Goal: Information Seeking & Learning: Learn about a topic

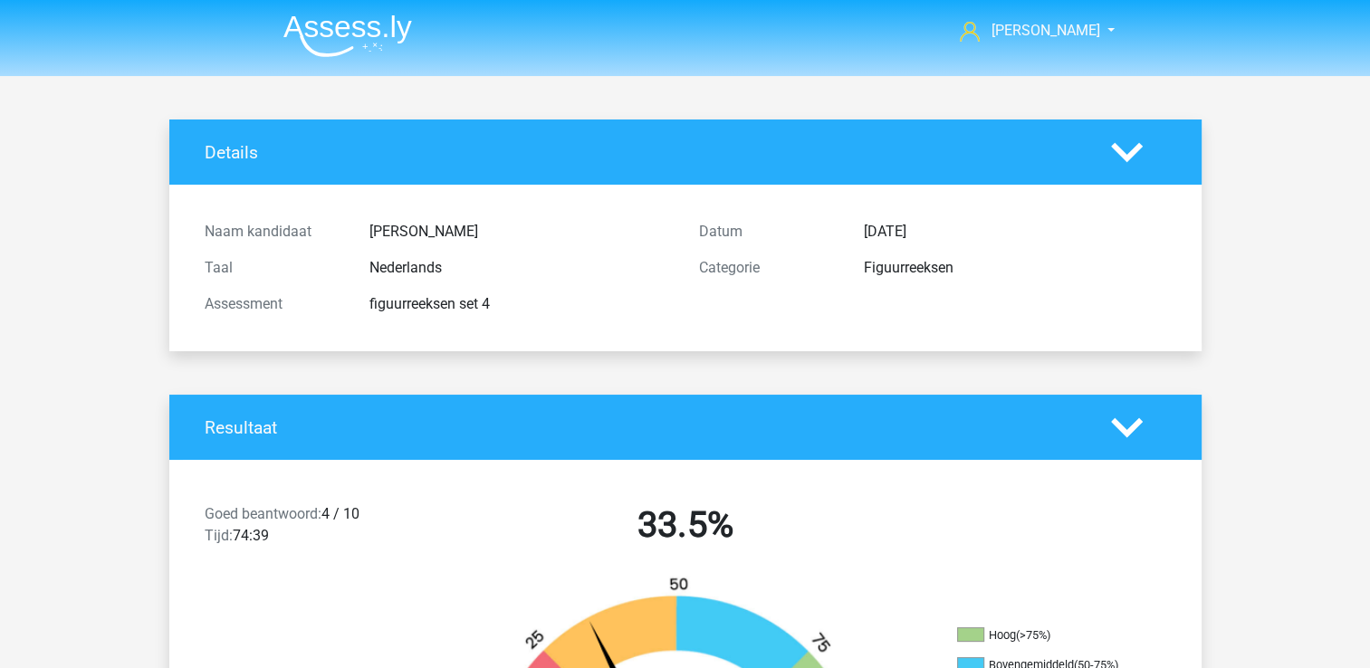
click at [331, 34] on img at bounding box center [347, 35] width 129 height 43
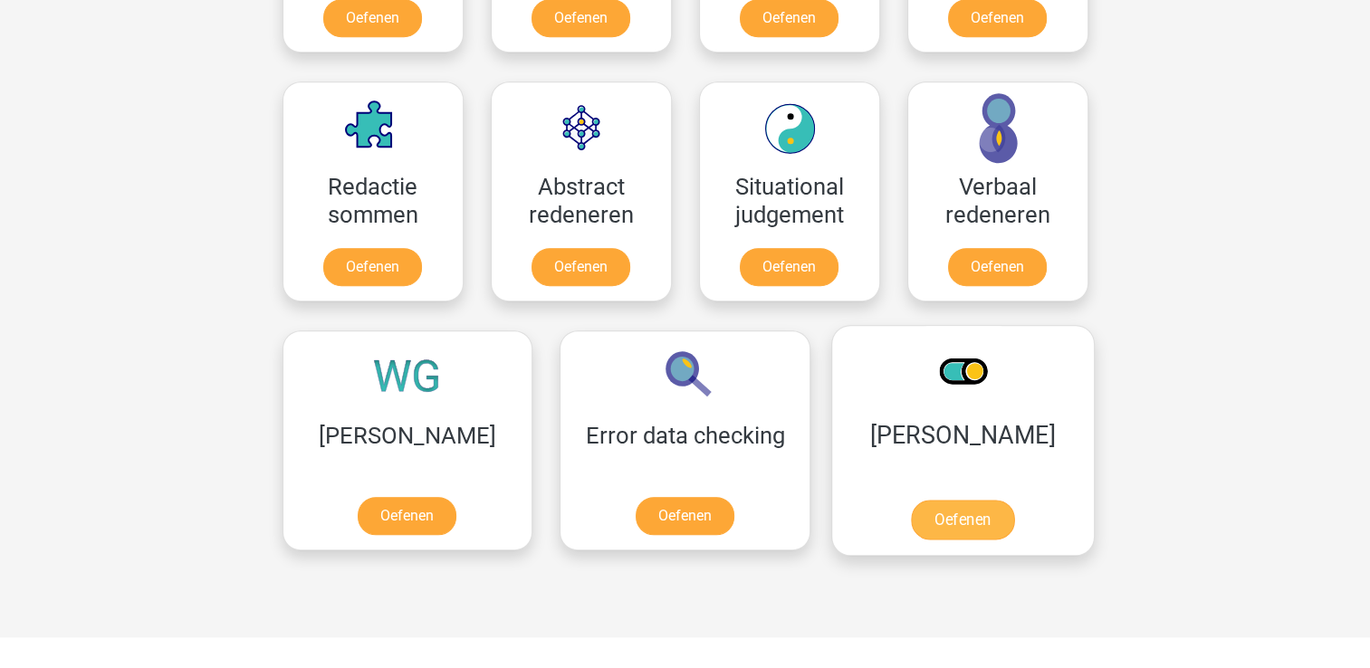
scroll to position [1268, 0]
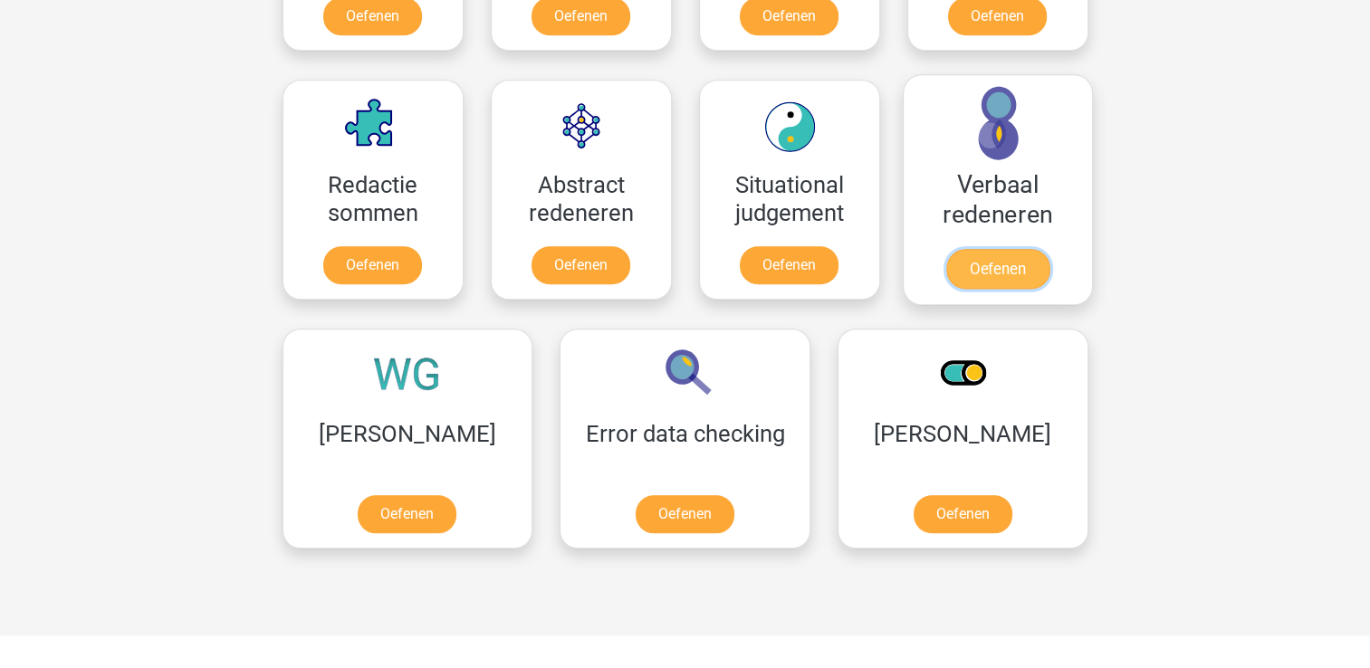
click at [991, 255] on link "Oefenen" at bounding box center [997, 269] width 103 height 40
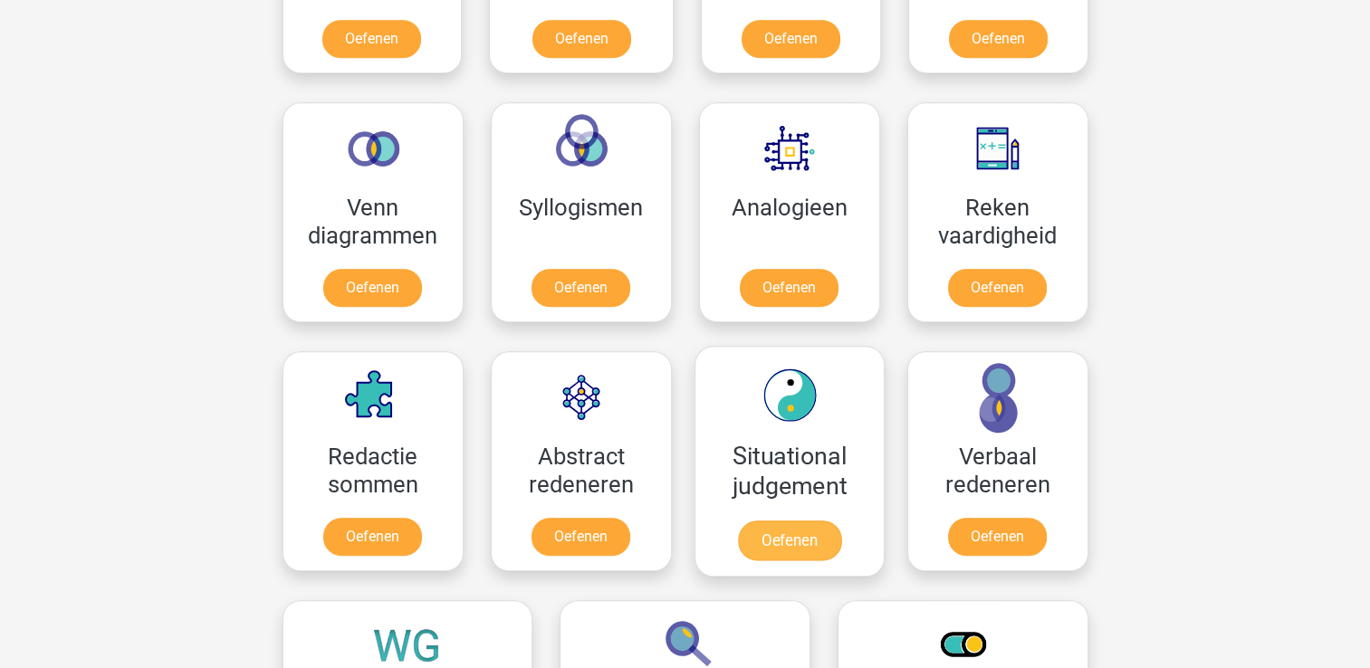
scroll to position [1087, 0]
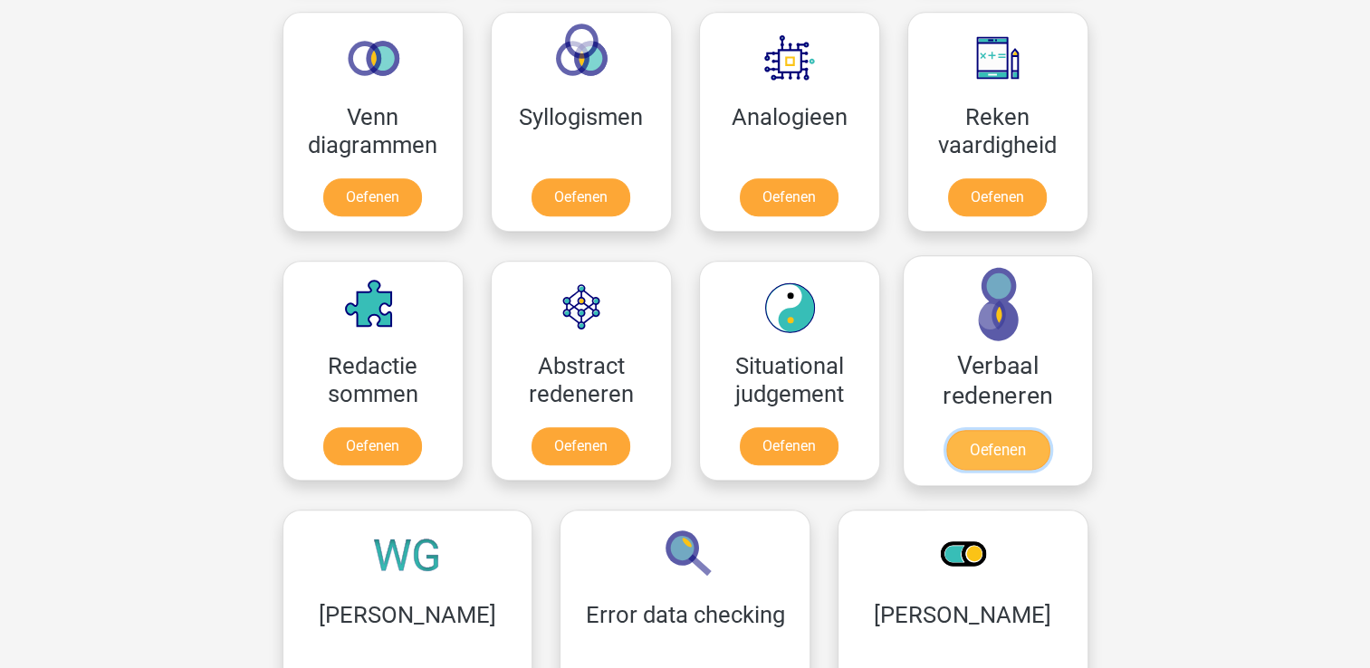
click at [974, 438] on link "Oefenen" at bounding box center [997, 450] width 103 height 40
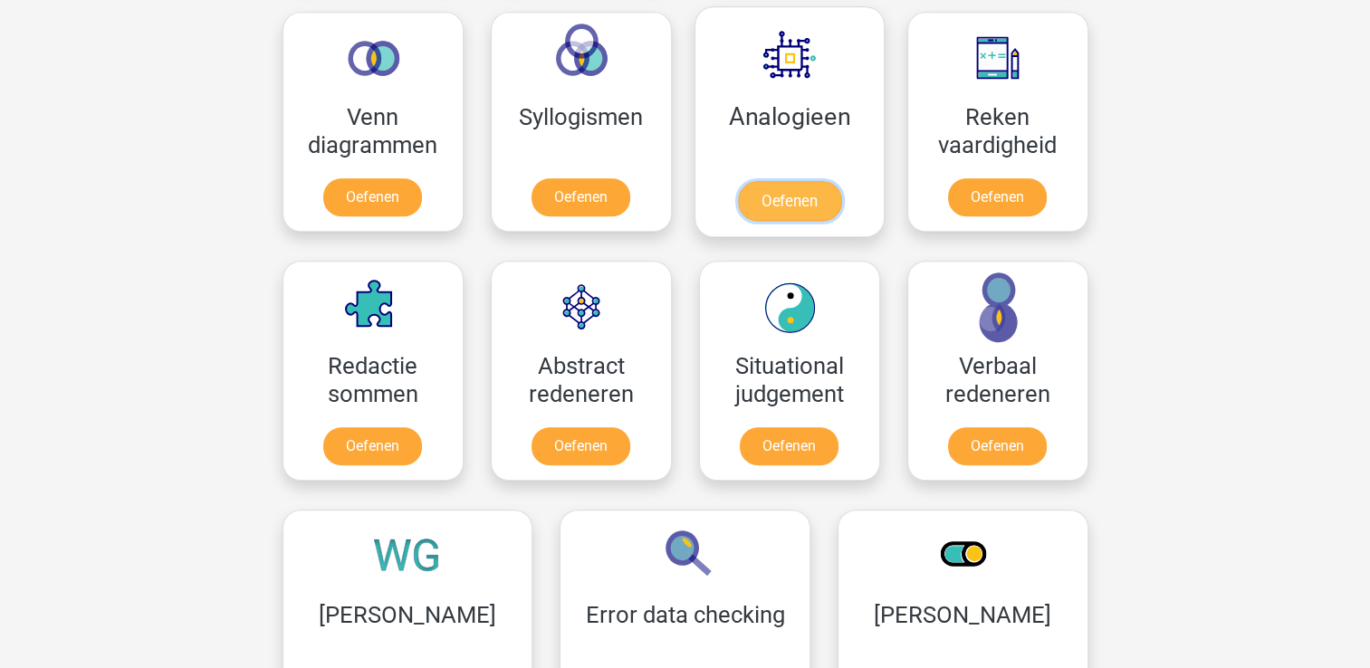
click at [800, 210] on link "Oefenen" at bounding box center [788, 201] width 103 height 40
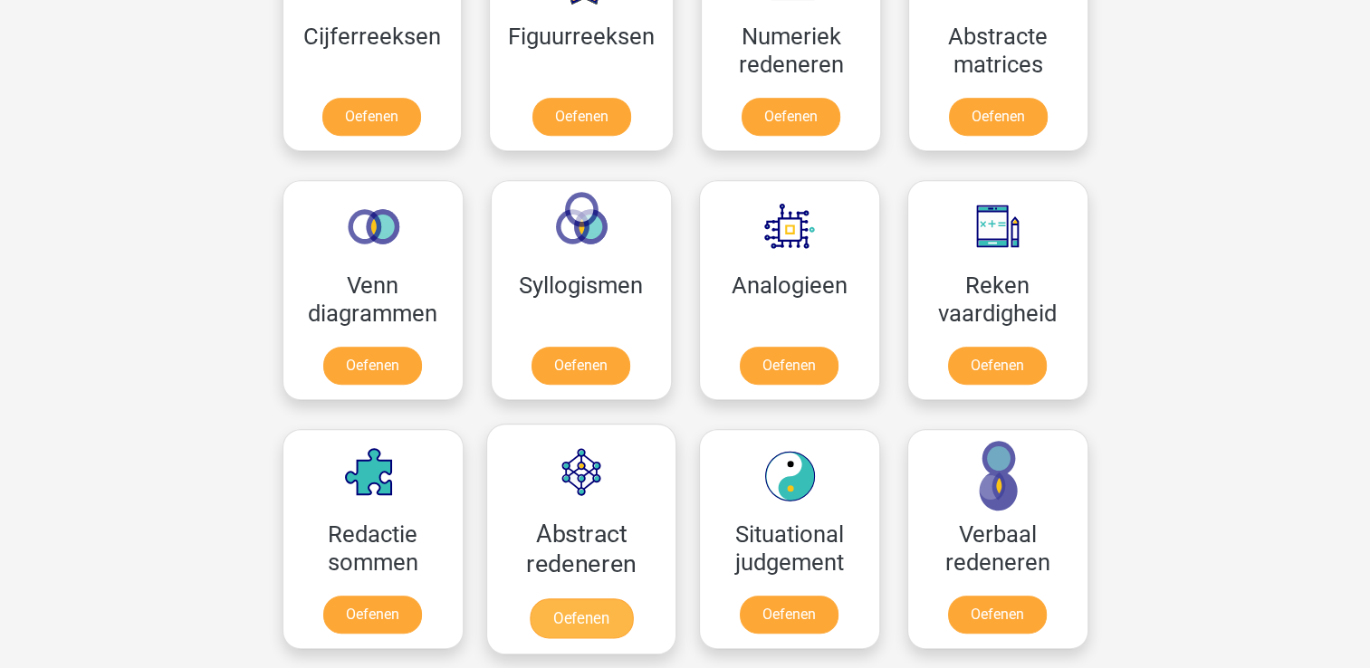
scroll to position [634, 0]
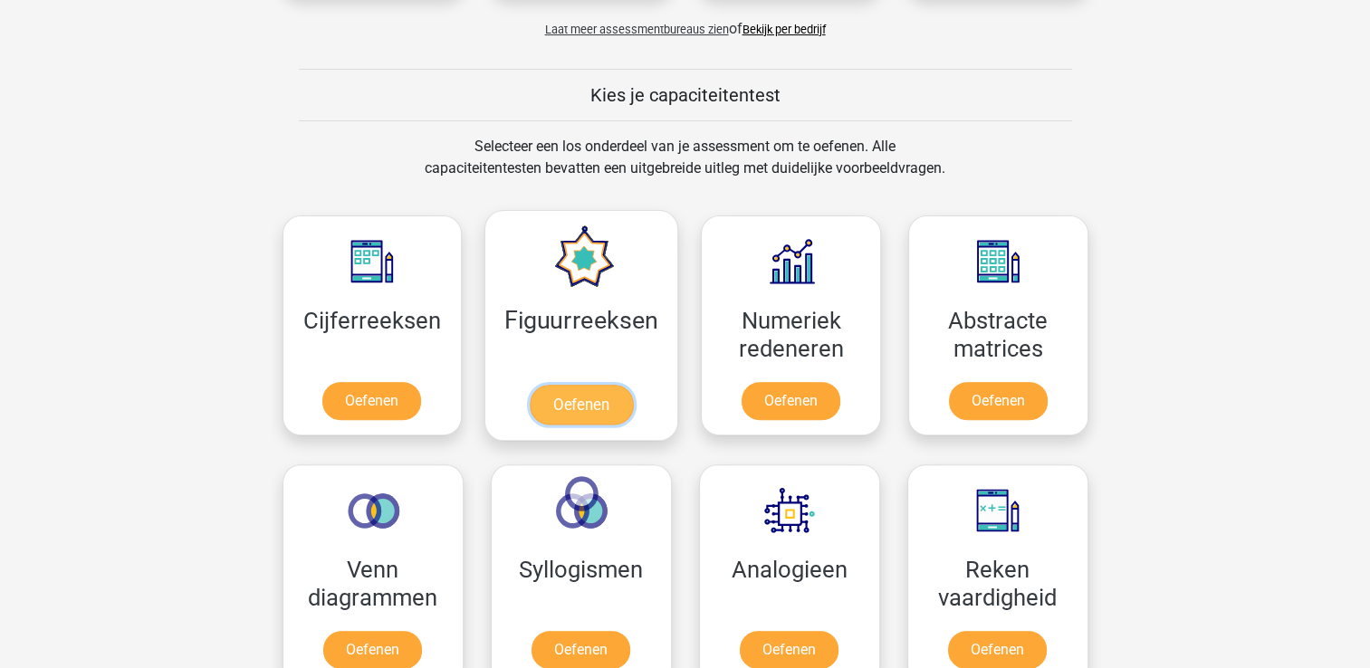
click at [594, 404] on link "Oefenen" at bounding box center [581, 405] width 103 height 40
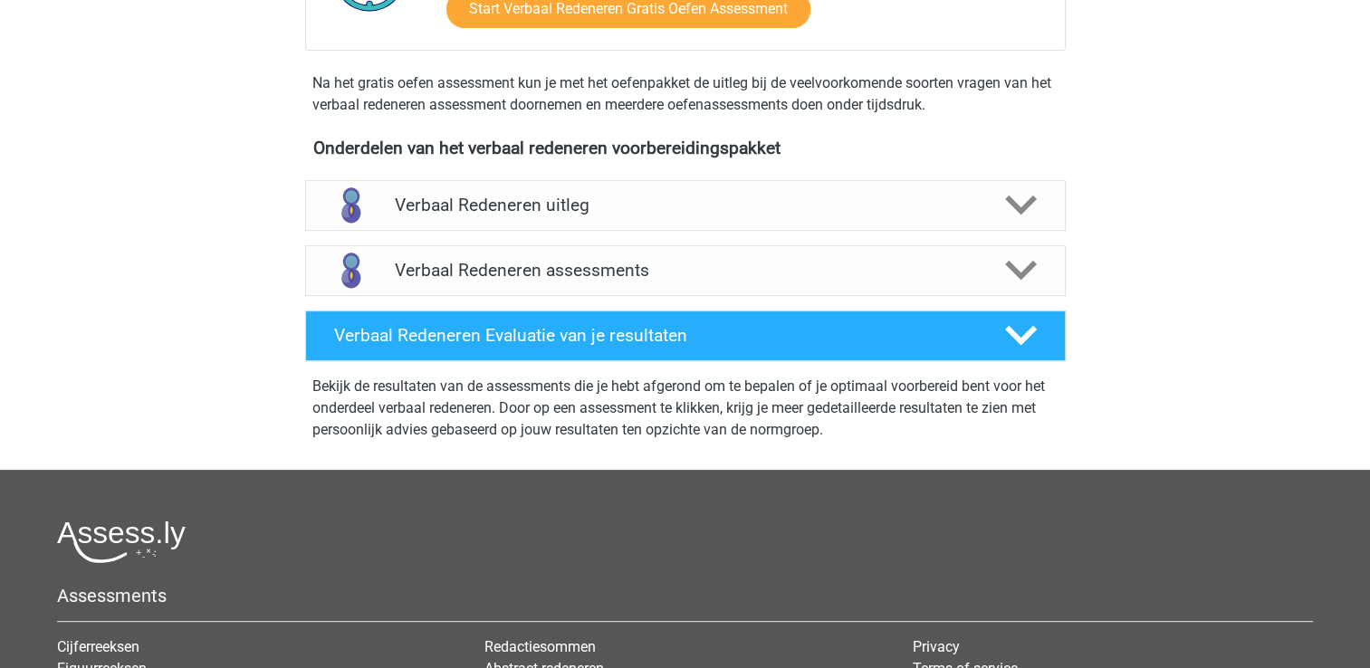
scroll to position [543, 0]
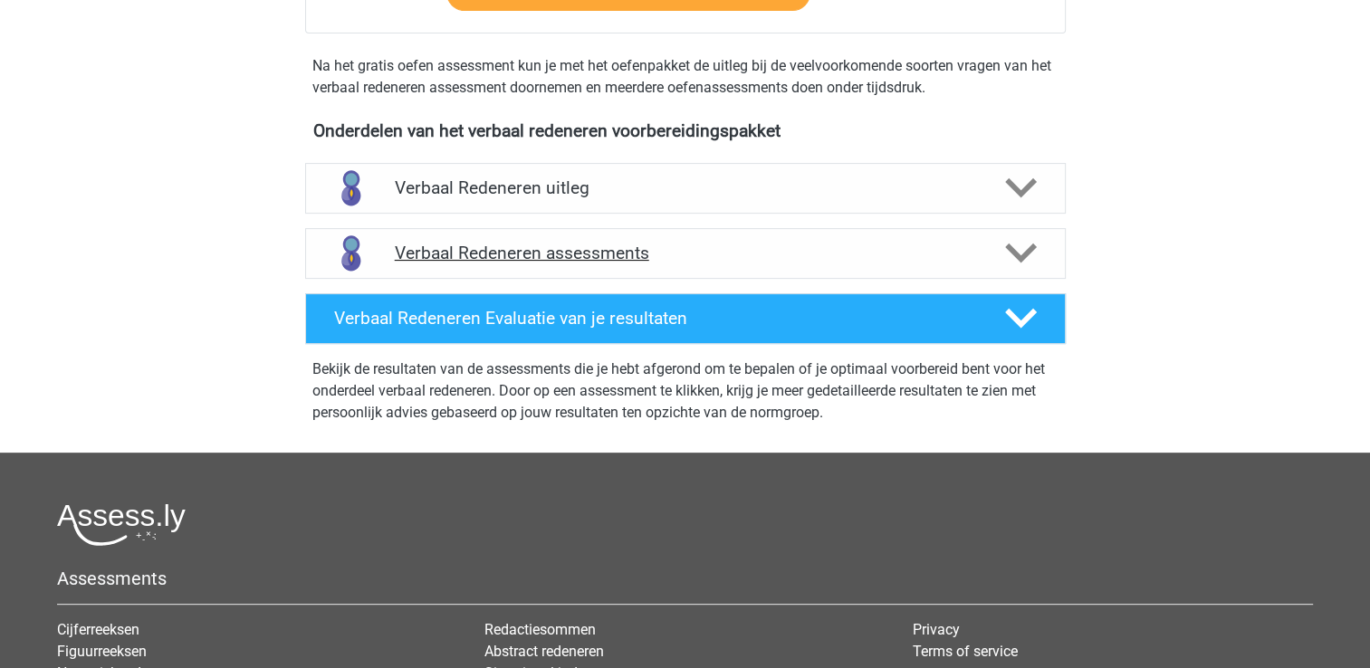
click at [542, 254] on h4 "Verbaal Redeneren assessments" at bounding box center [685, 253] width 581 height 21
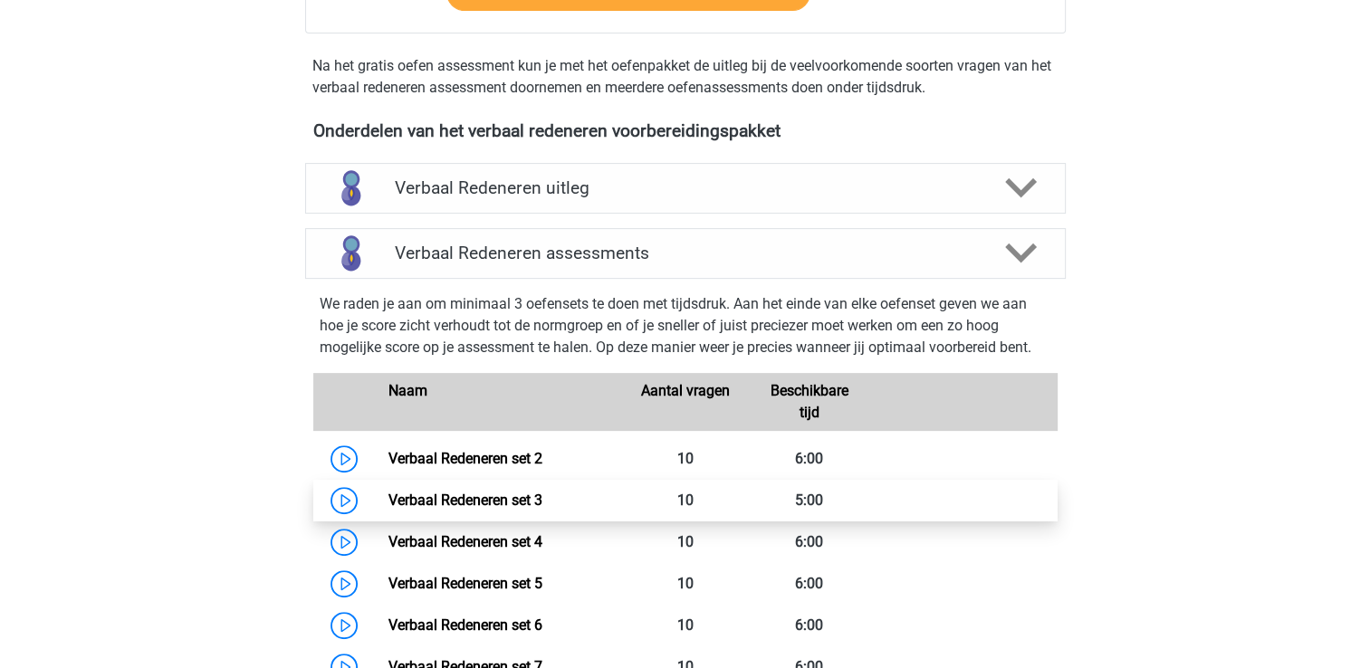
click at [427, 503] on link "Verbaal Redeneren set 3" at bounding box center [466, 500] width 154 height 17
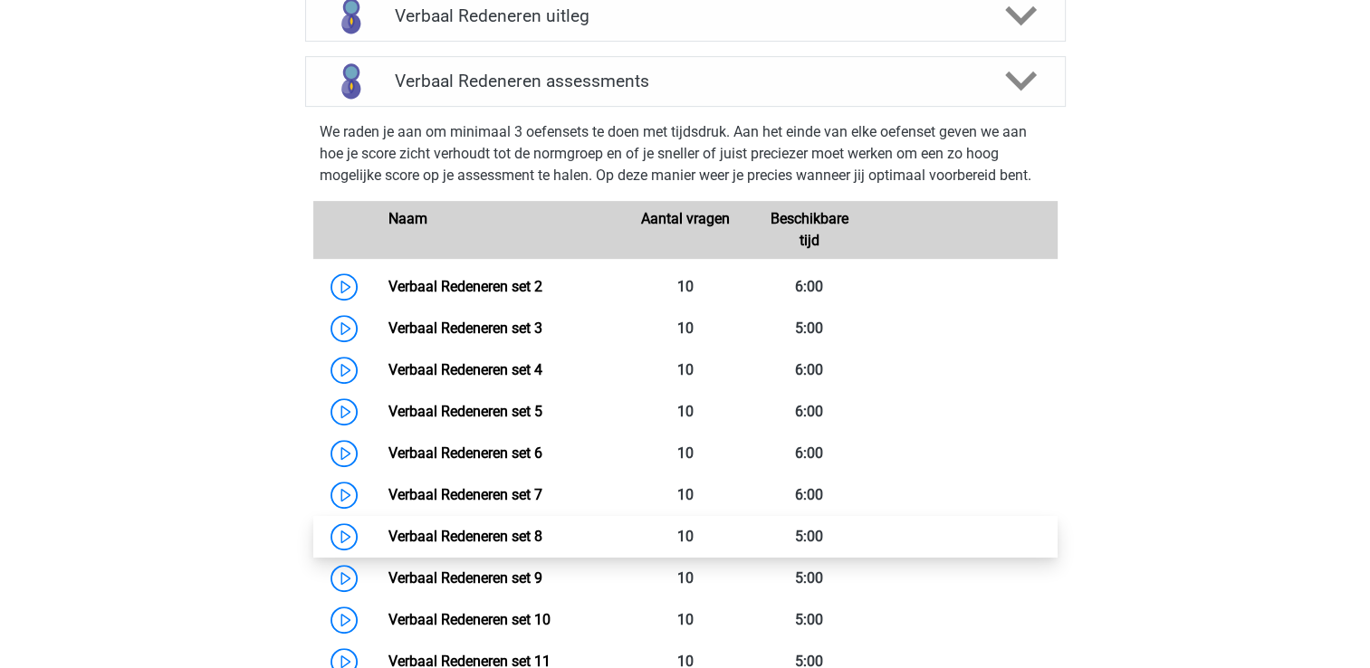
scroll to position [725, 0]
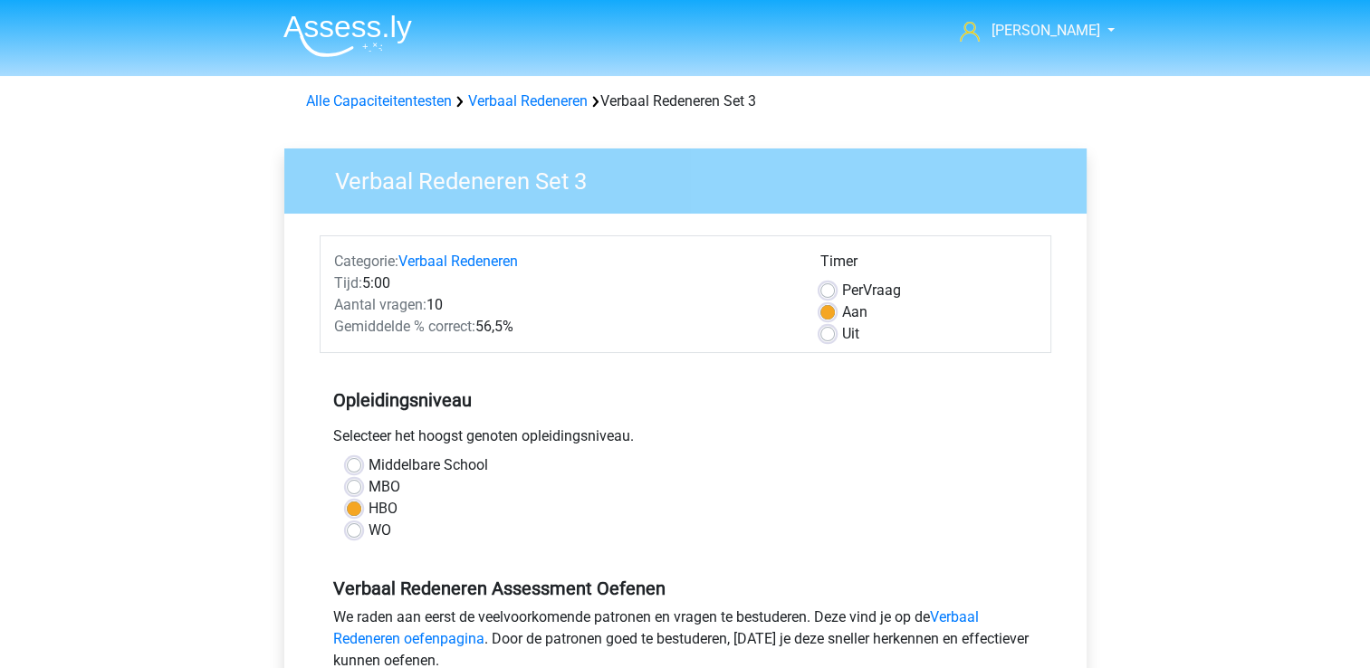
scroll to position [543, 0]
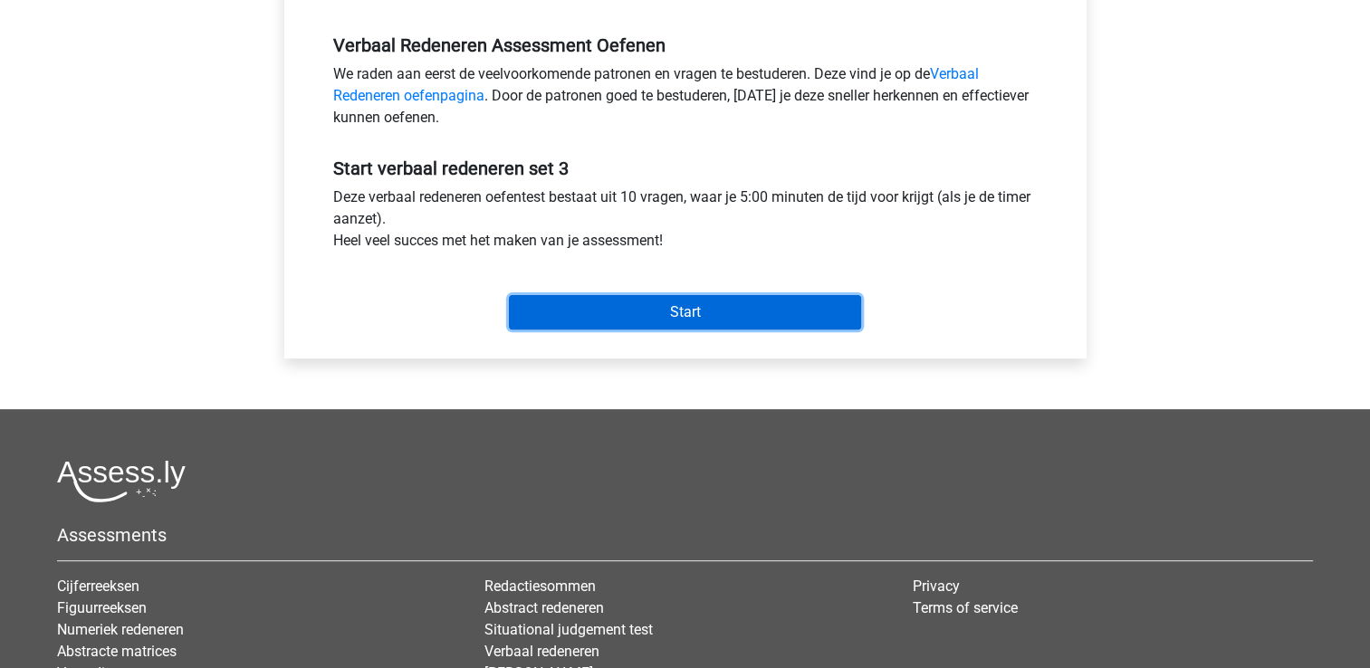
click at [600, 322] on input "Start" at bounding box center [685, 312] width 352 height 34
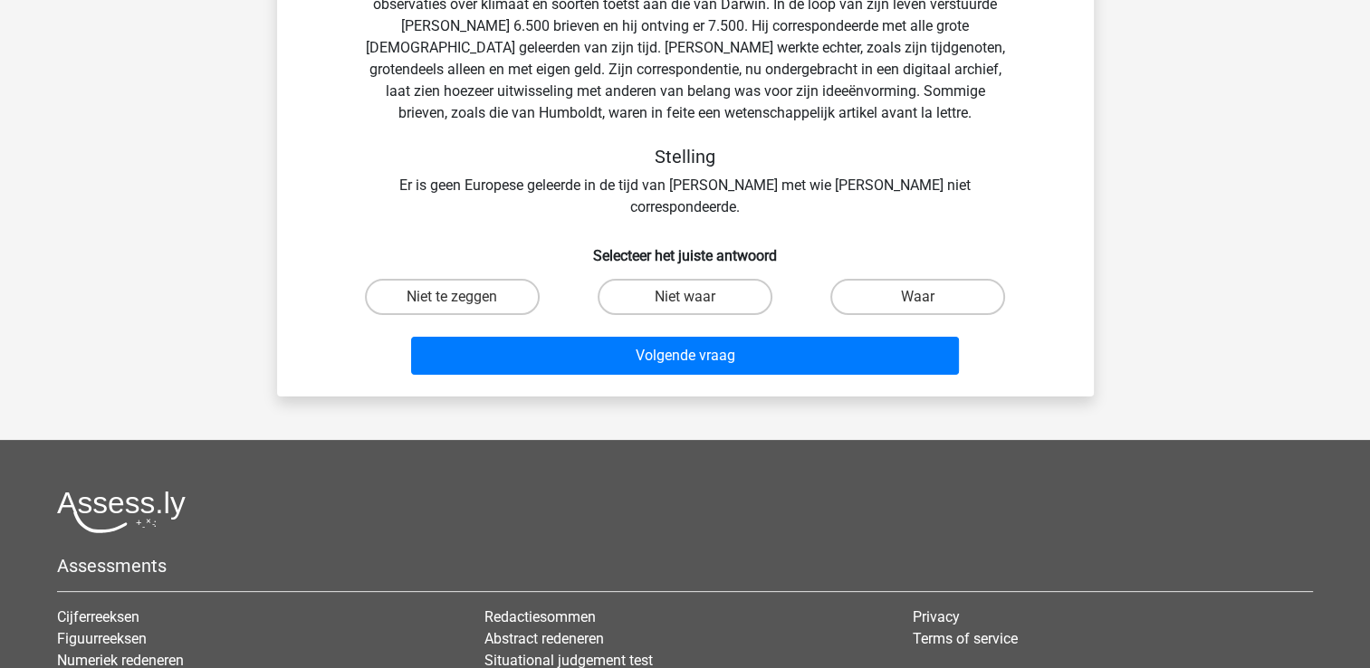
scroll to position [272, 0]
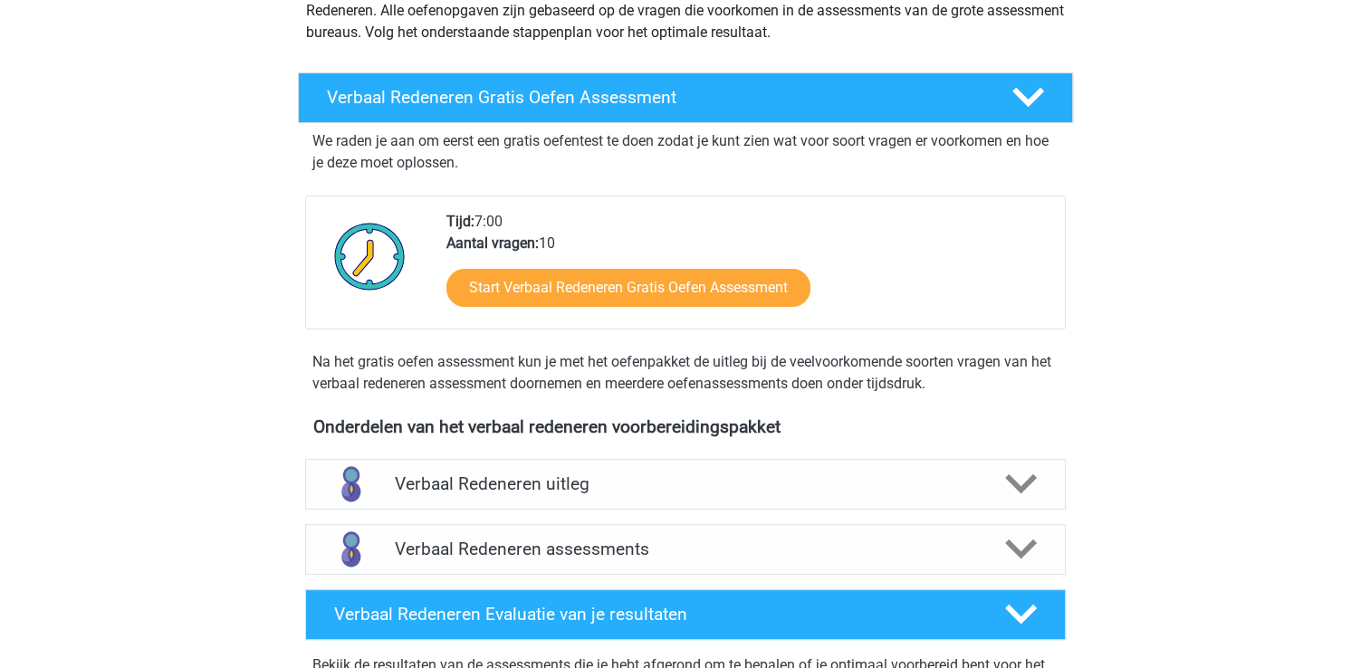
scroll to position [453, 0]
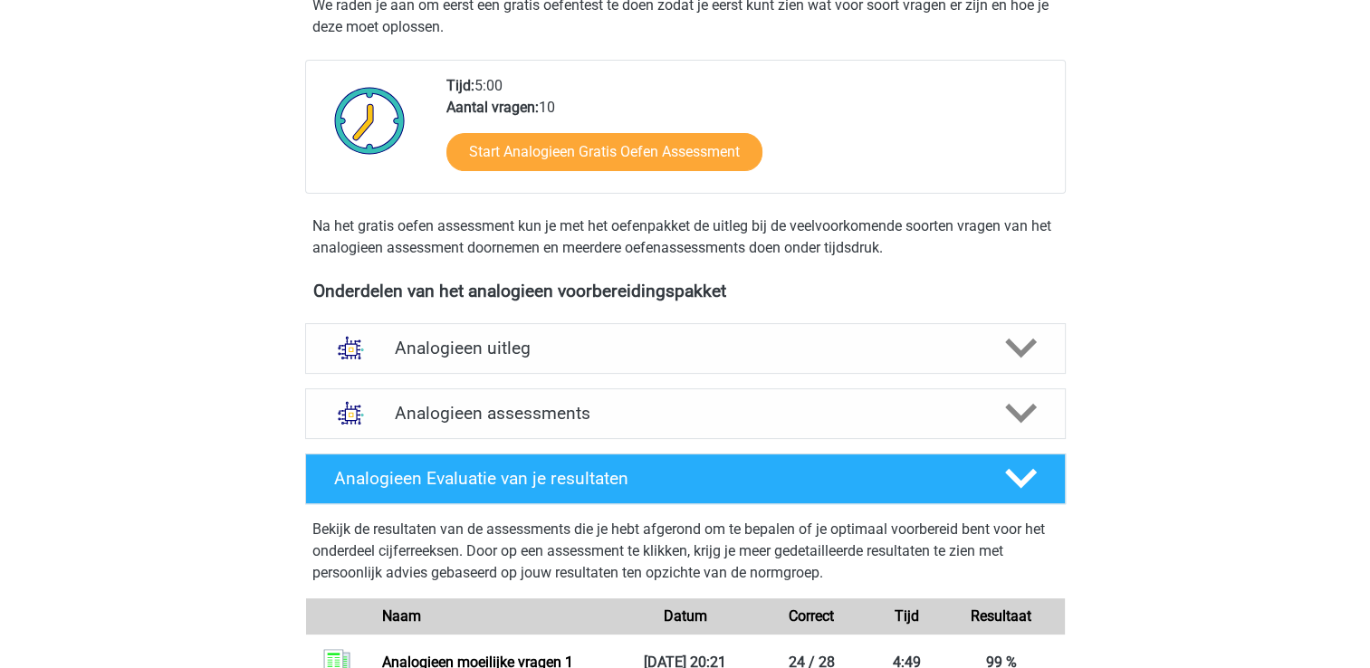
scroll to position [362, 0]
click at [568, 422] on h4 "Analogieen assessments" at bounding box center [685, 413] width 581 height 21
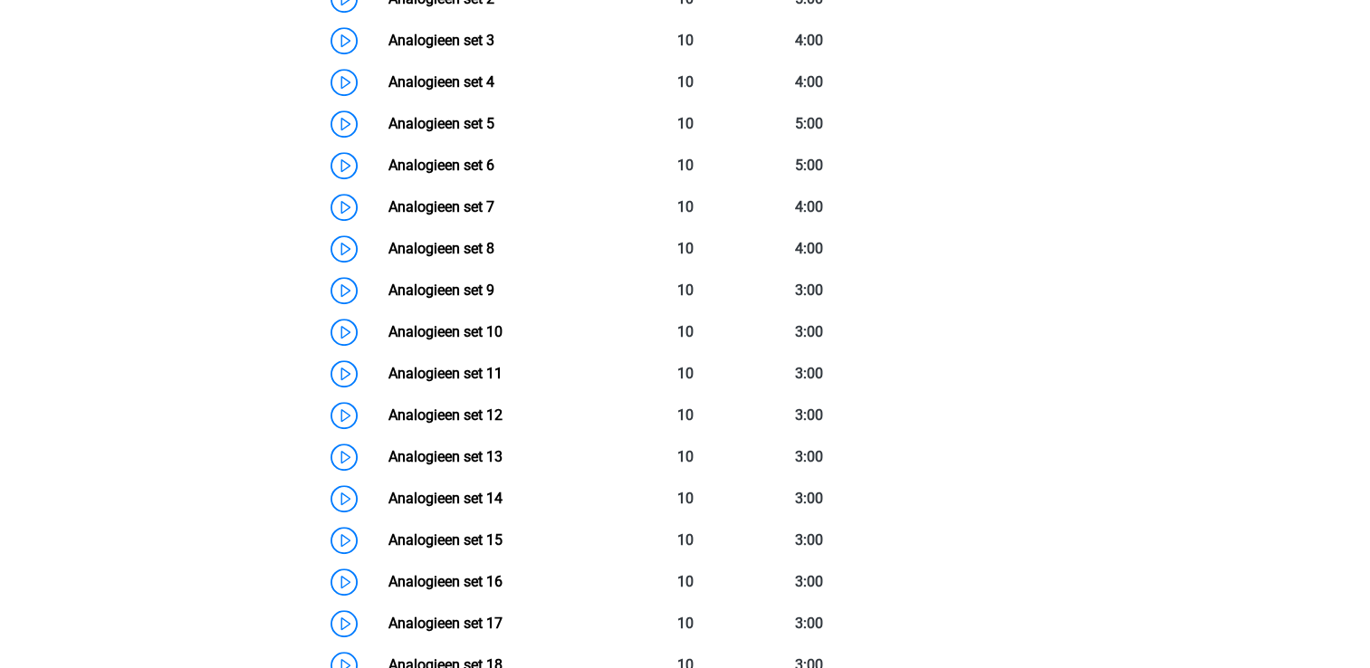
scroll to position [1087, 0]
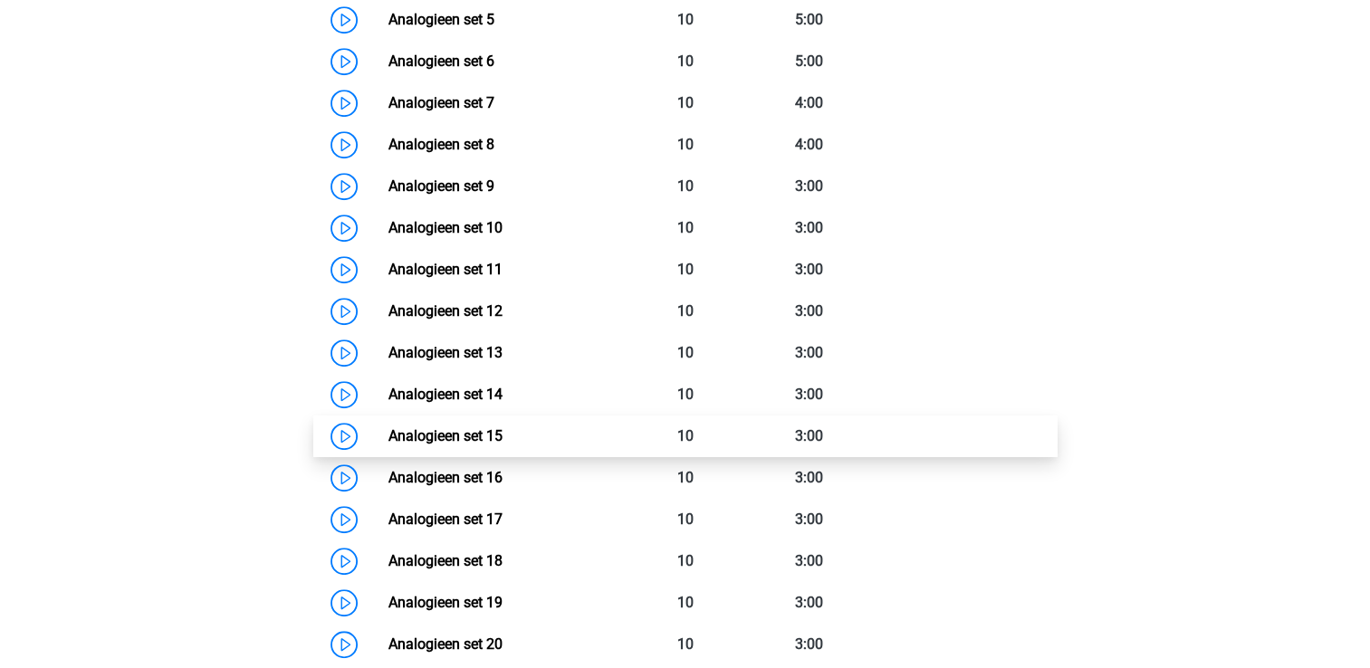
click at [498, 429] on link "Analogieen set 15" at bounding box center [446, 435] width 114 height 17
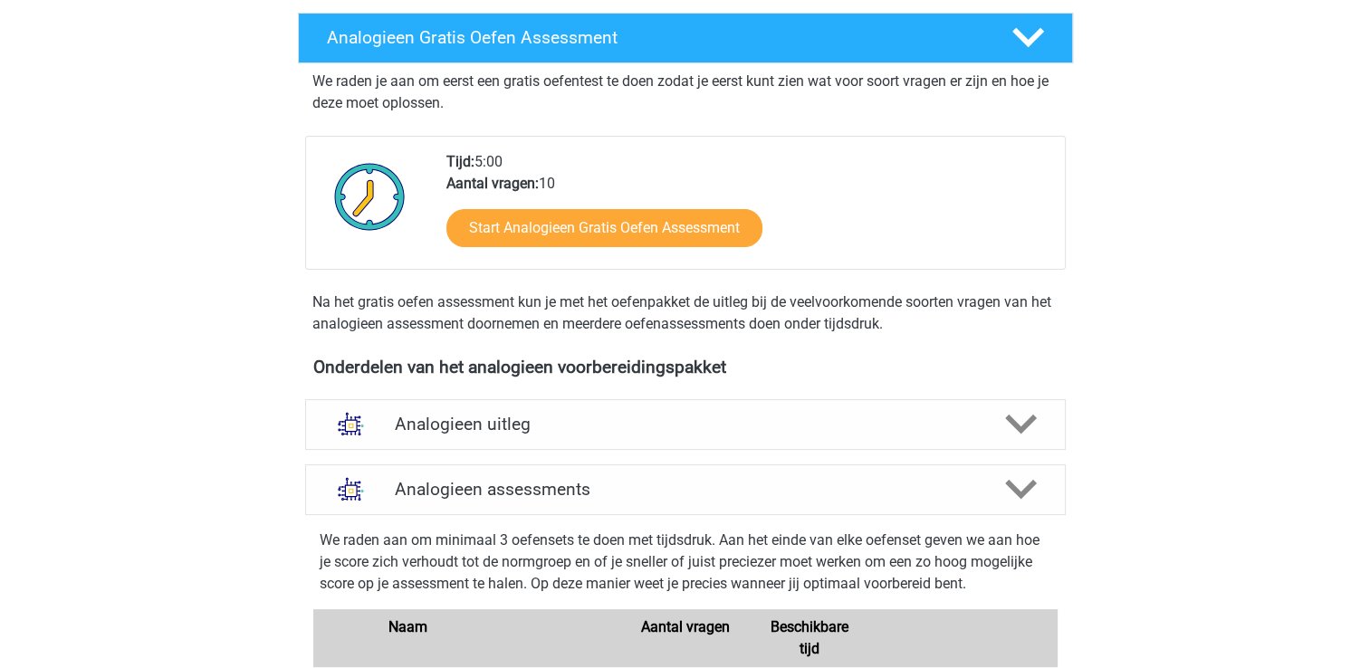
scroll to position [0, 0]
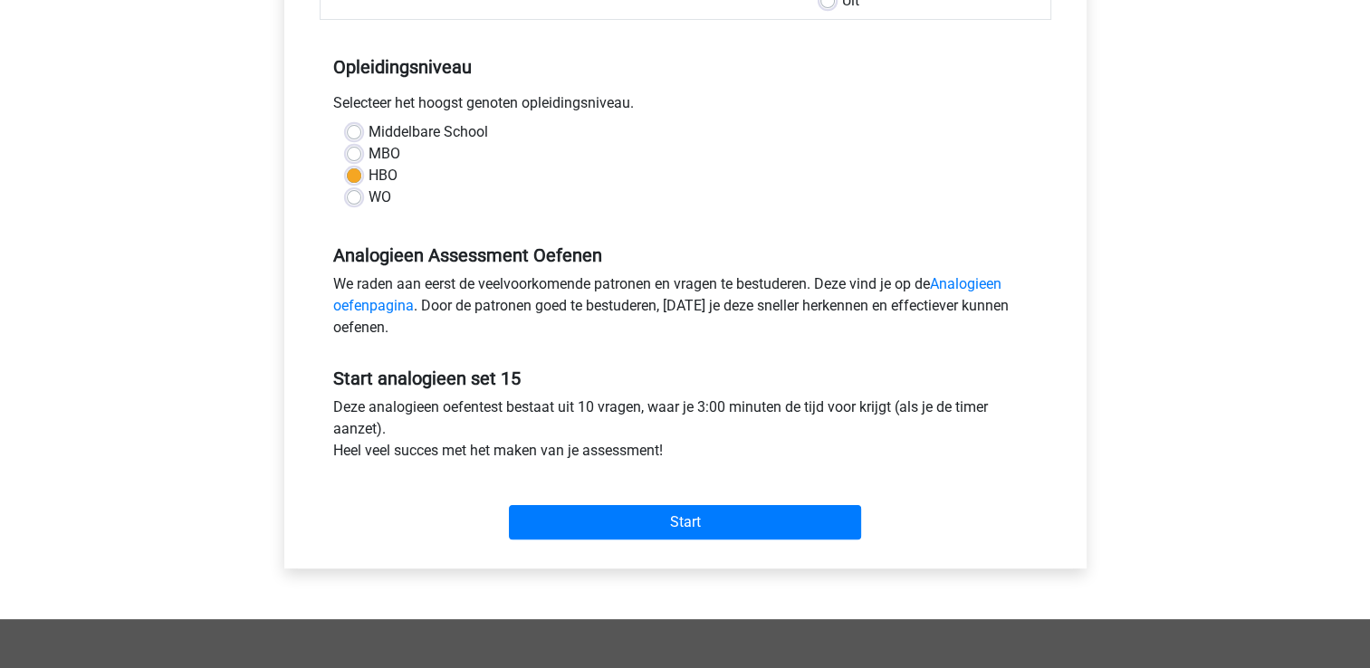
scroll to position [362, 0]
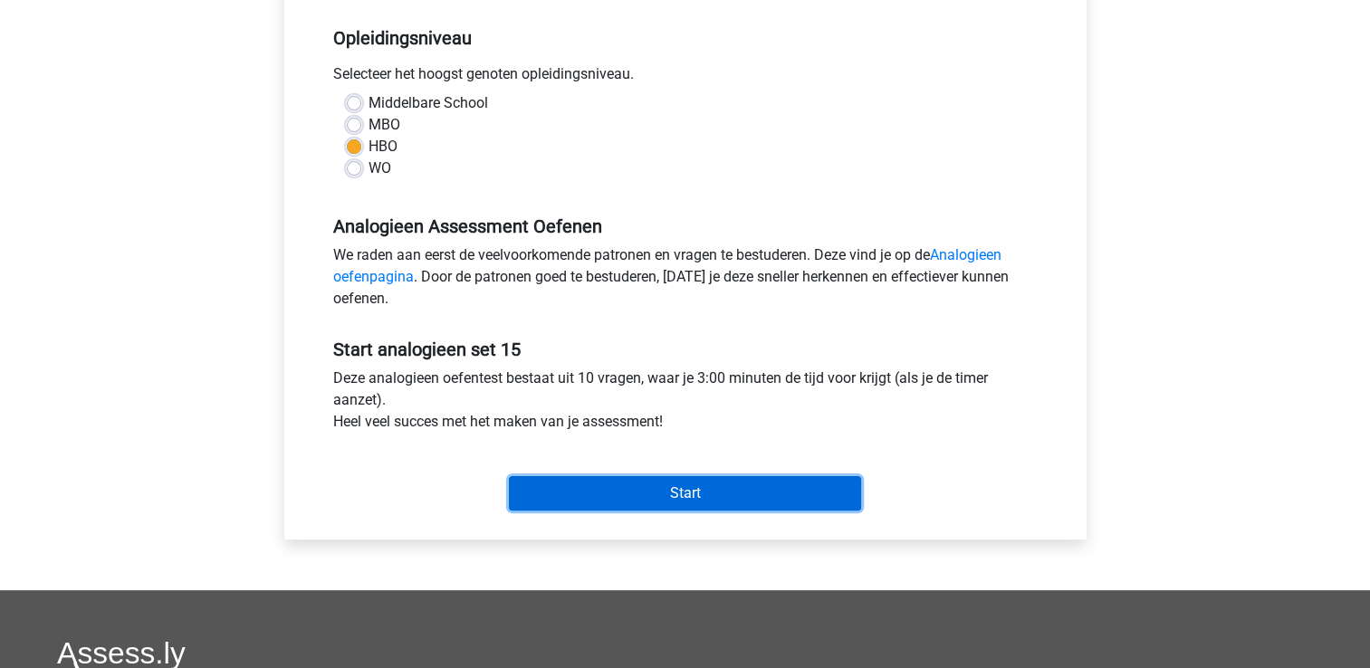
click at [552, 495] on input "Start" at bounding box center [685, 493] width 352 height 34
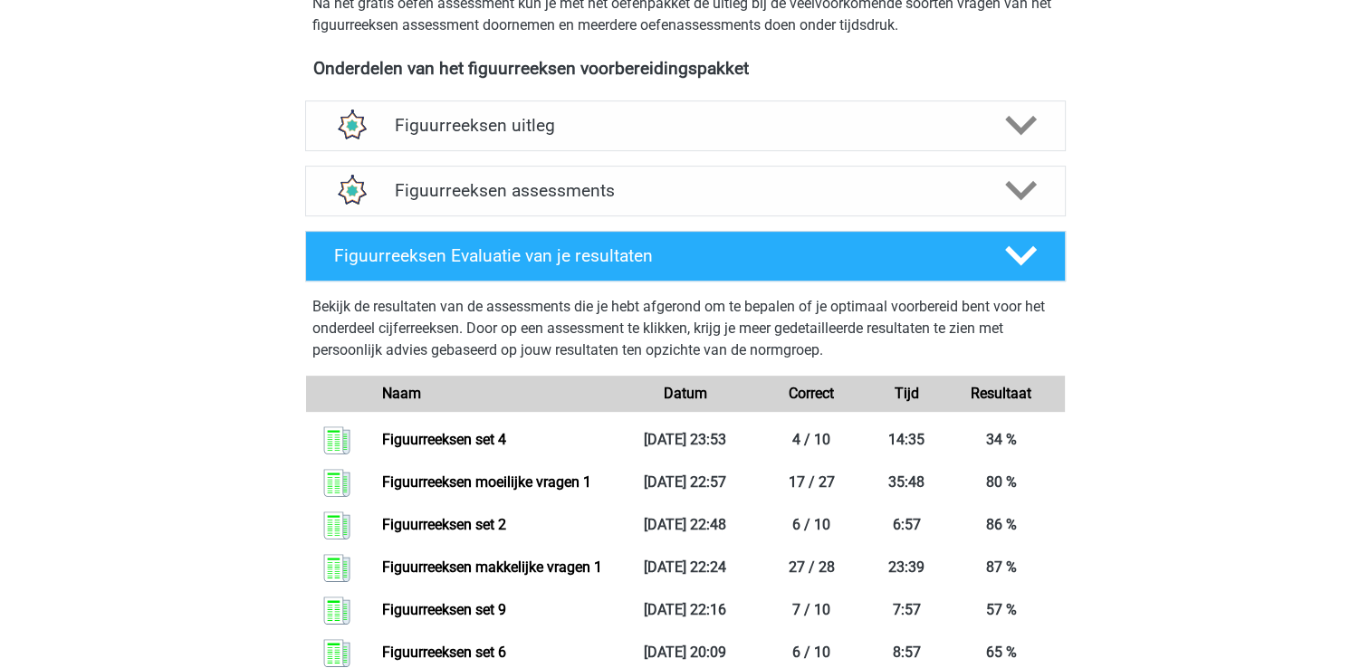
scroll to position [634, 0]
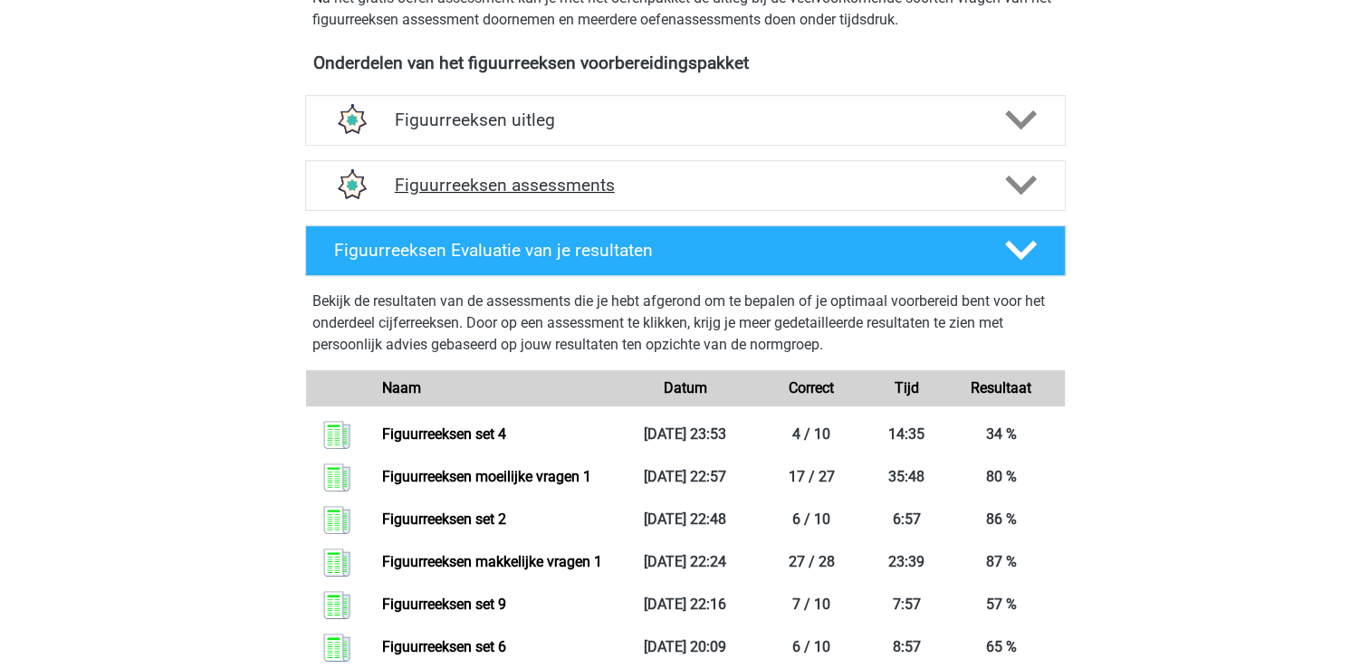
click at [1016, 169] on icon at bounding box center [1021, 185] width 32 height 32
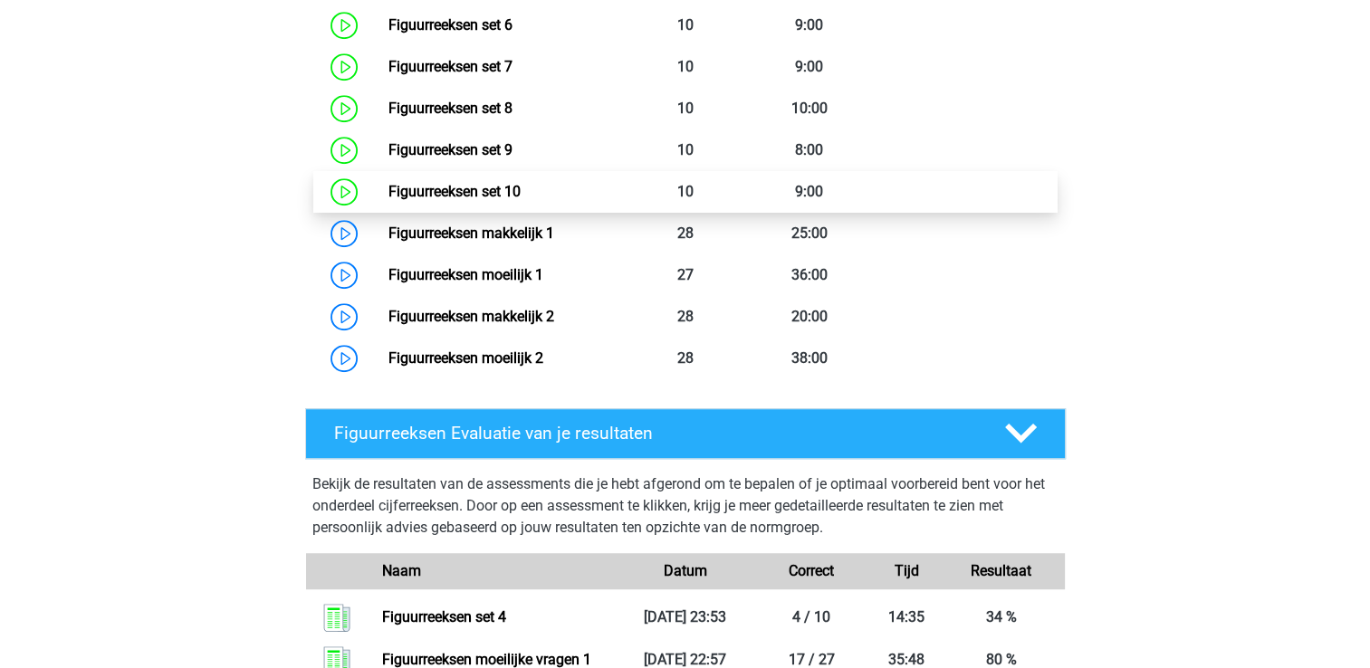
scroll to position [1268, 0]
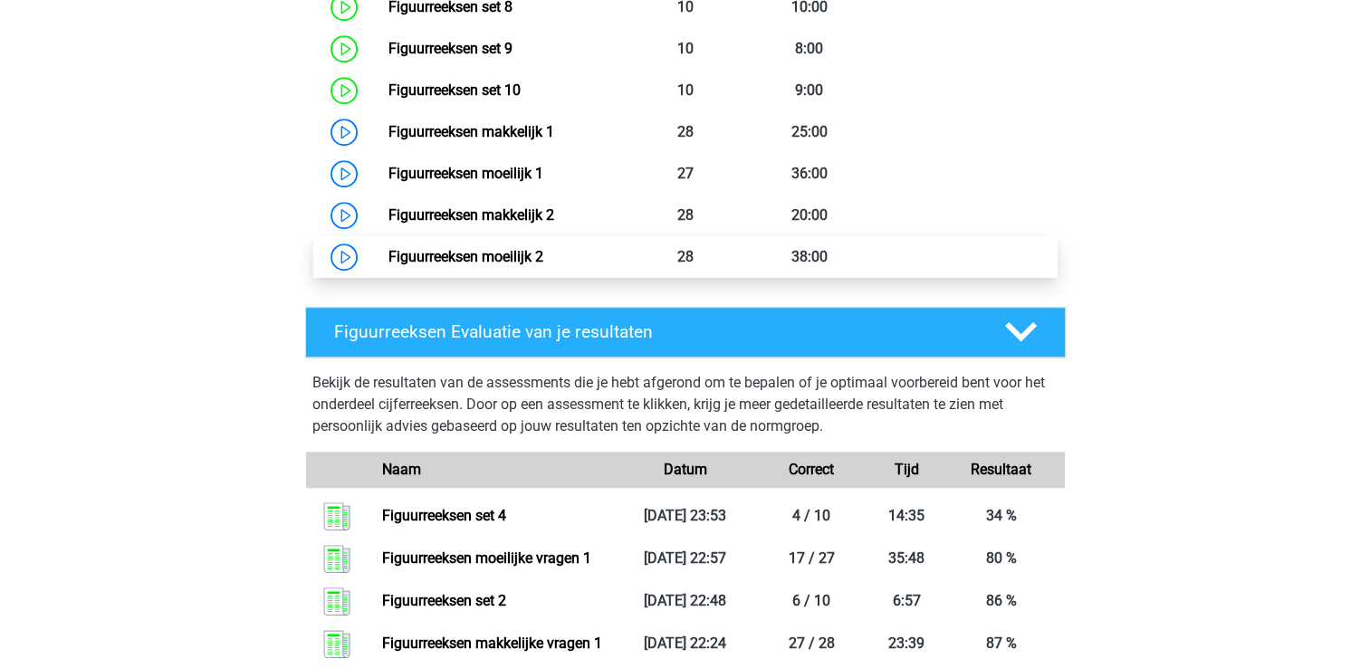
click at [449, 258] on link "Figuurreeksen moeilijk 2" at bounding box center [466, 256] width 155 height 17
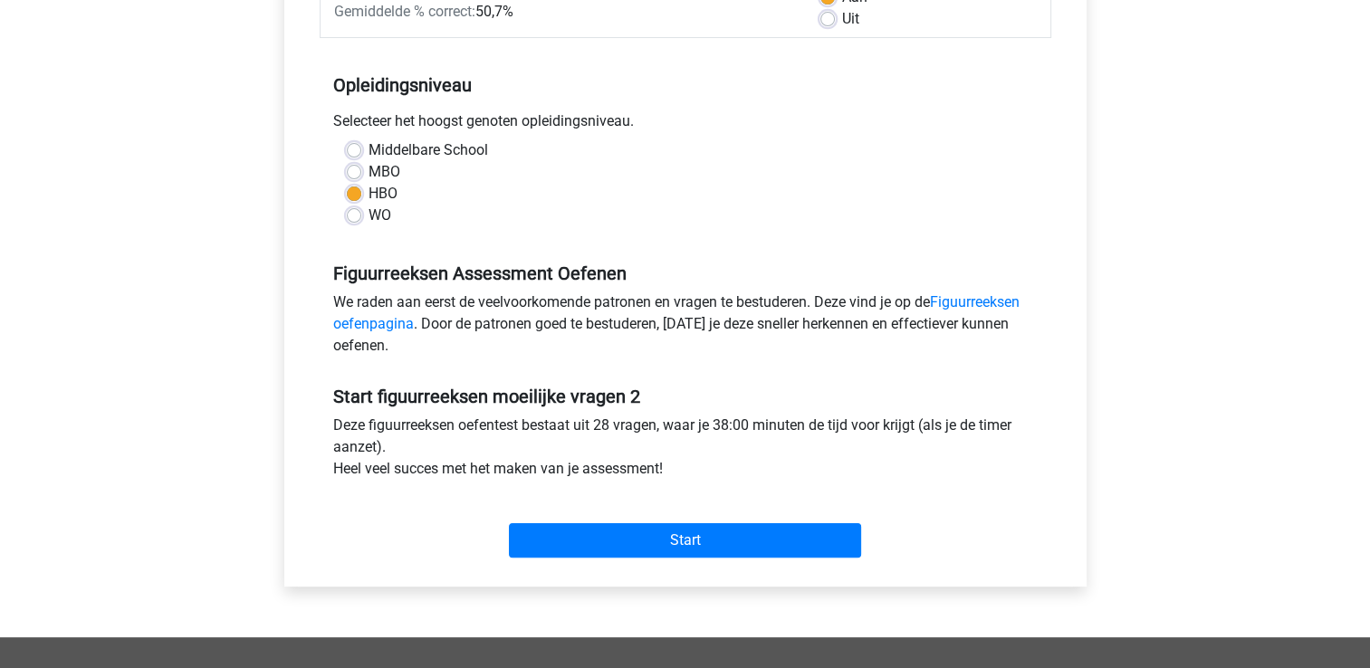
scroll to position [362, 0]
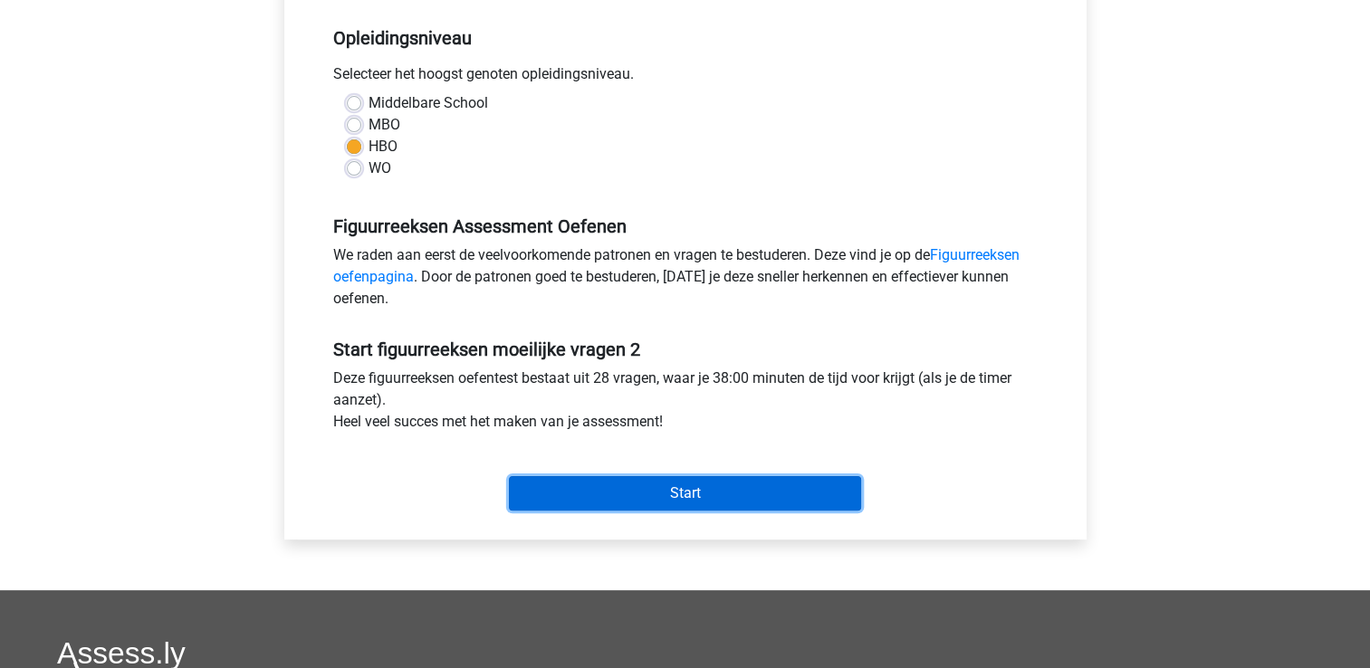
click at [657, 498] on input "Start" at bounding box center [685, 493] width 352 height 34
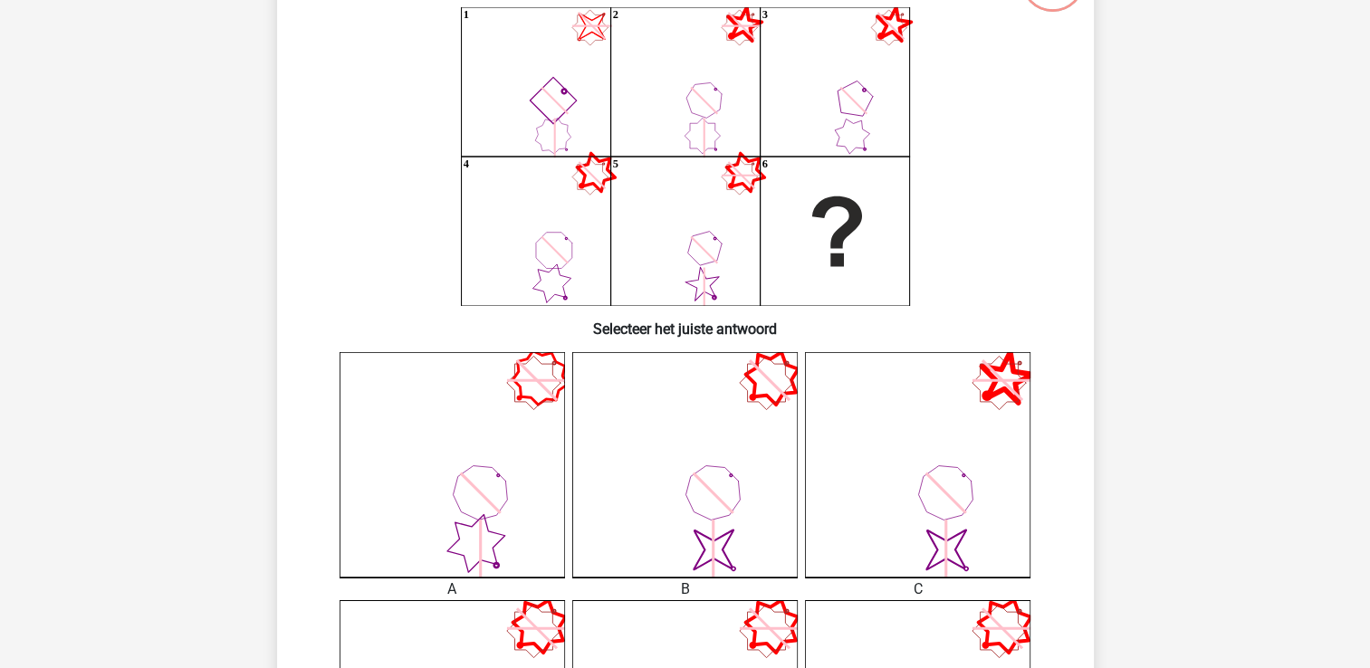
scroll to position [181, 0]
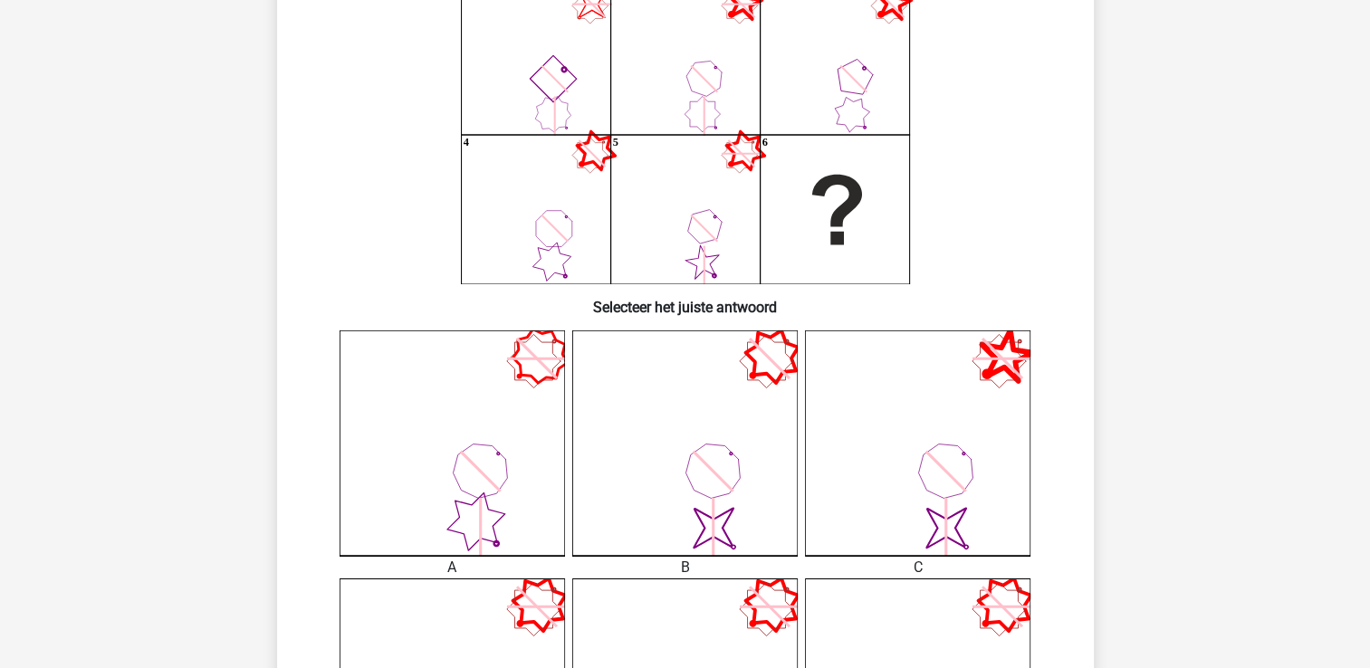
click at [762, 360] on icon "image/svg+xml" at bounding box center [685, 444] width 226 height 226
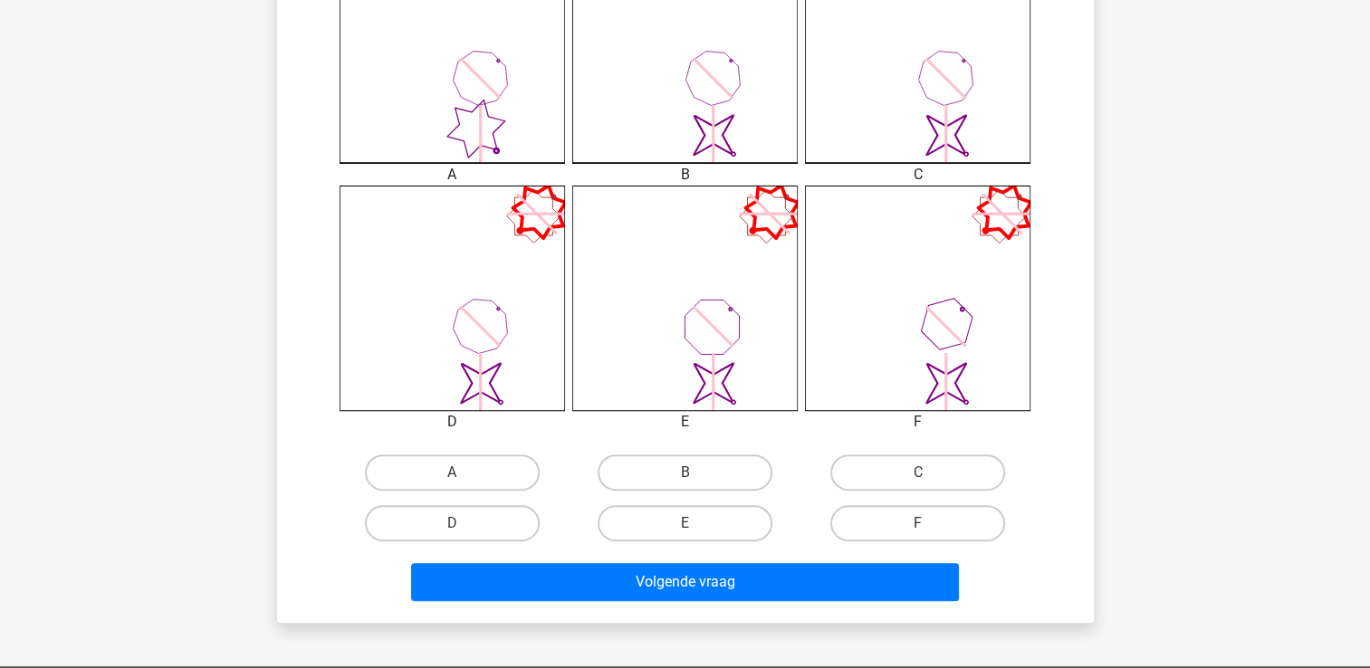
scroll to position [634, 0]
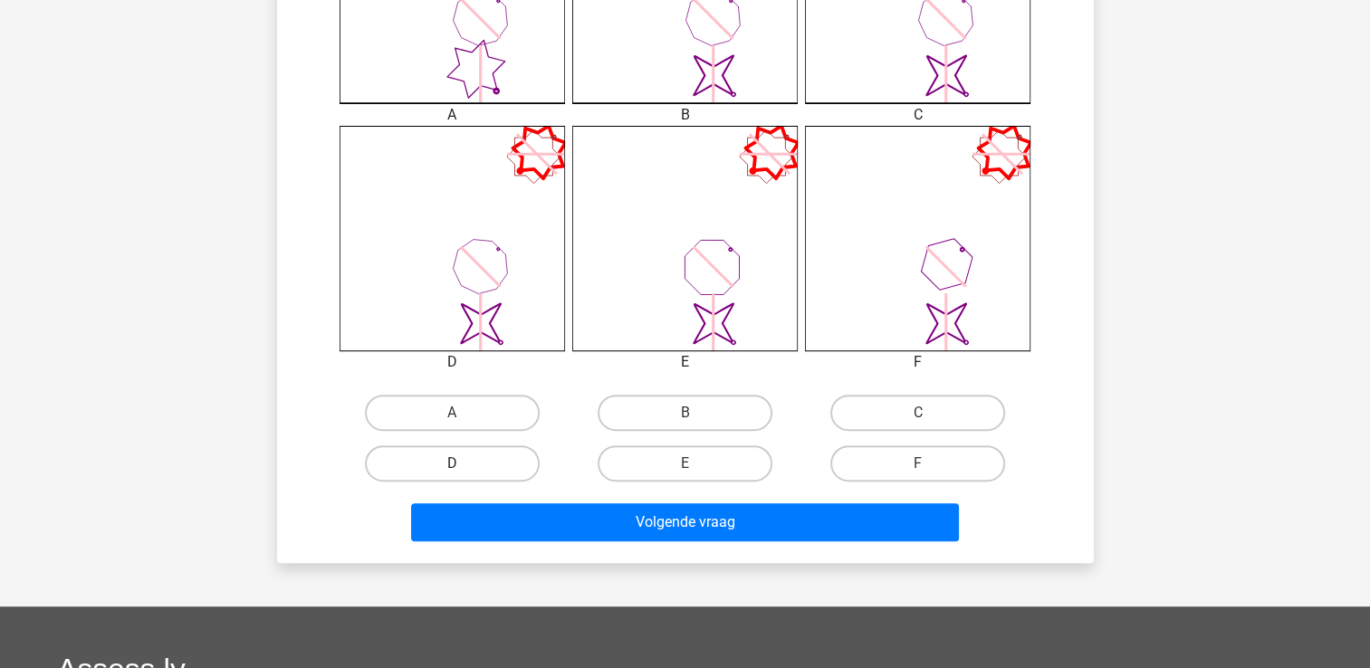
click at [492, 447] on label "D" at bounding box center [452, 464] width 175 height 36
click at [464, 464] on input "D" at bounding box center [458, 470] width 12 height 12
radio input "true"
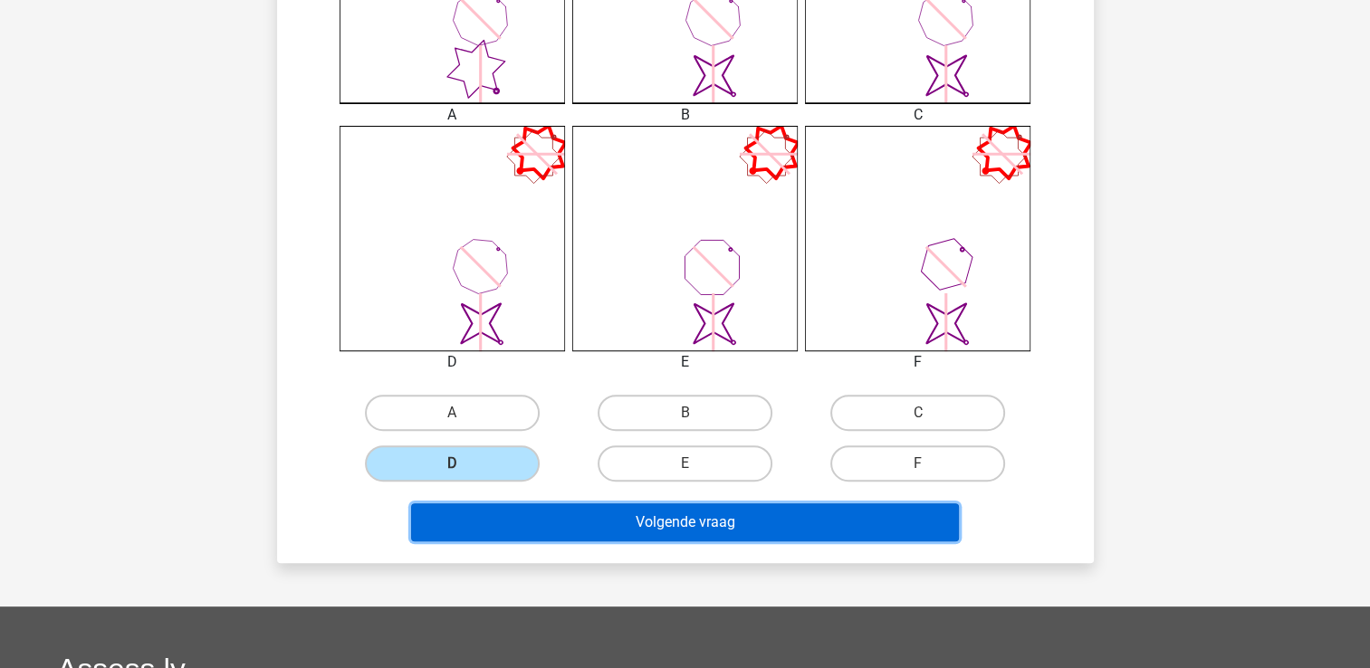
click at [537, 523] on button "Volgende vraag" at bounding box center [685, 523] width 548 height 38
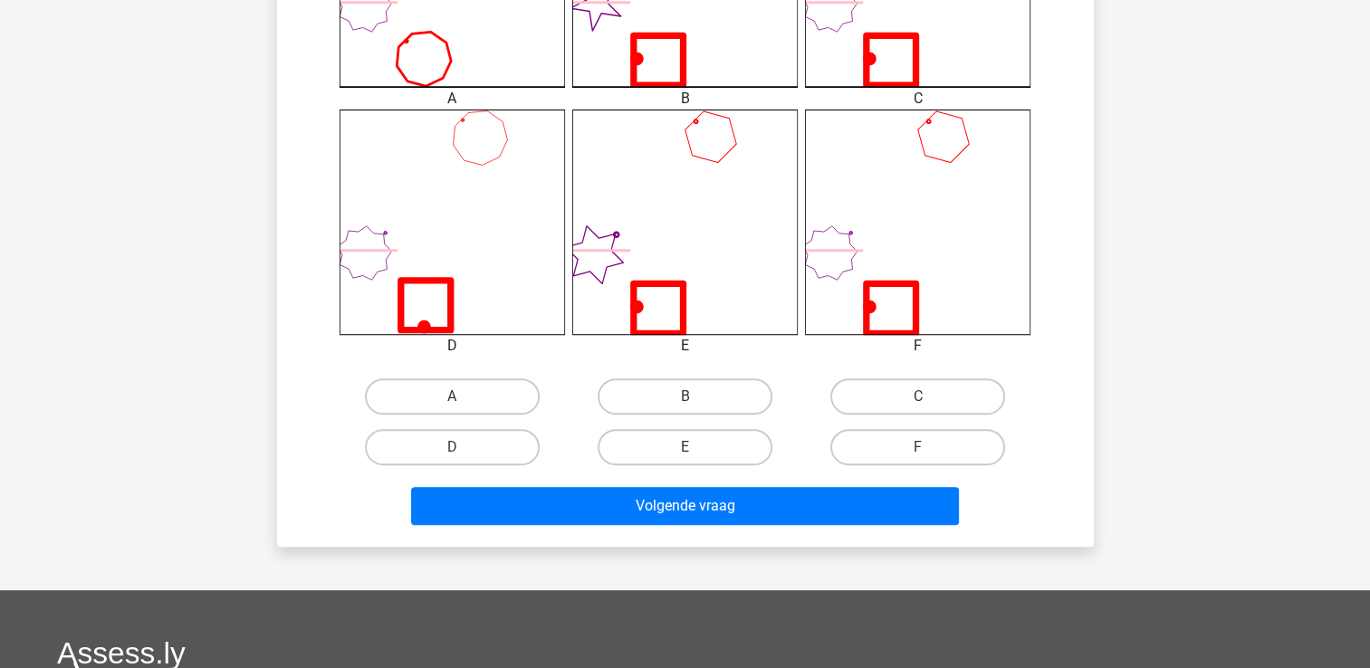
scroll to position [725, 0]
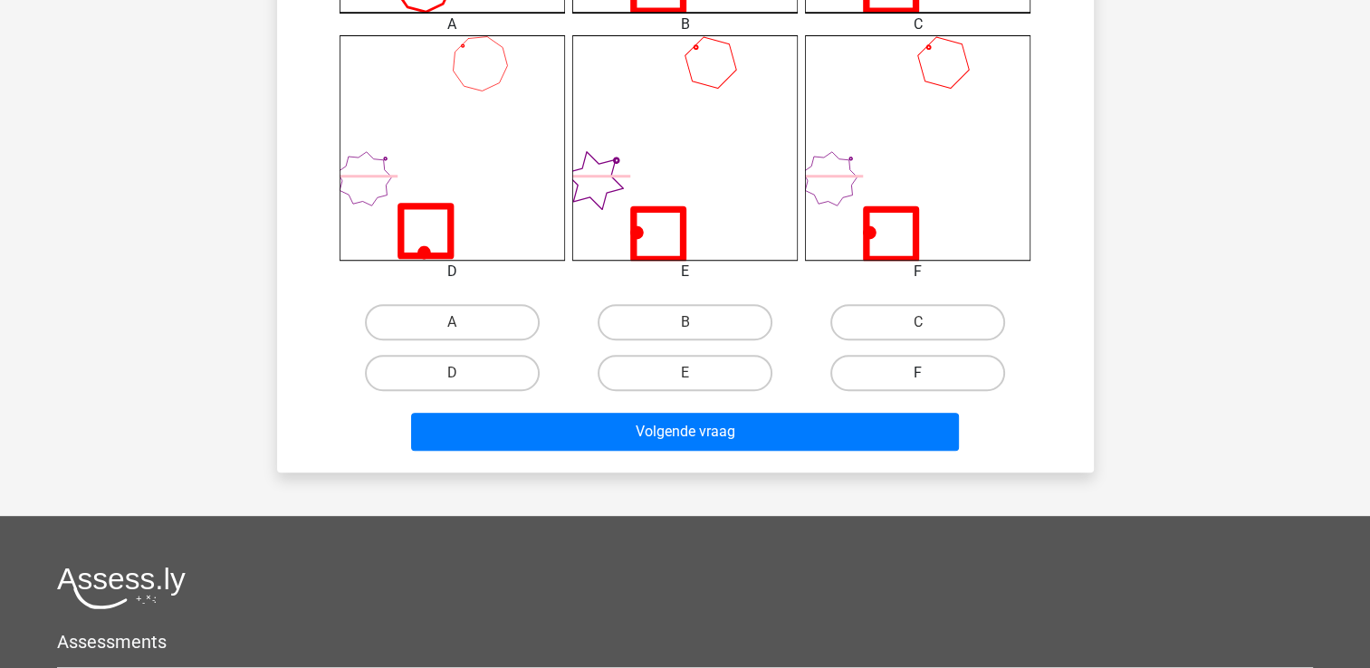
click at [907, 369] on label "F" at bounding box center [918, 373] width 175 height 36
click at [918, 373] on input "F" at bounding box center [924, 379] width 12 height 12
radio input "true"
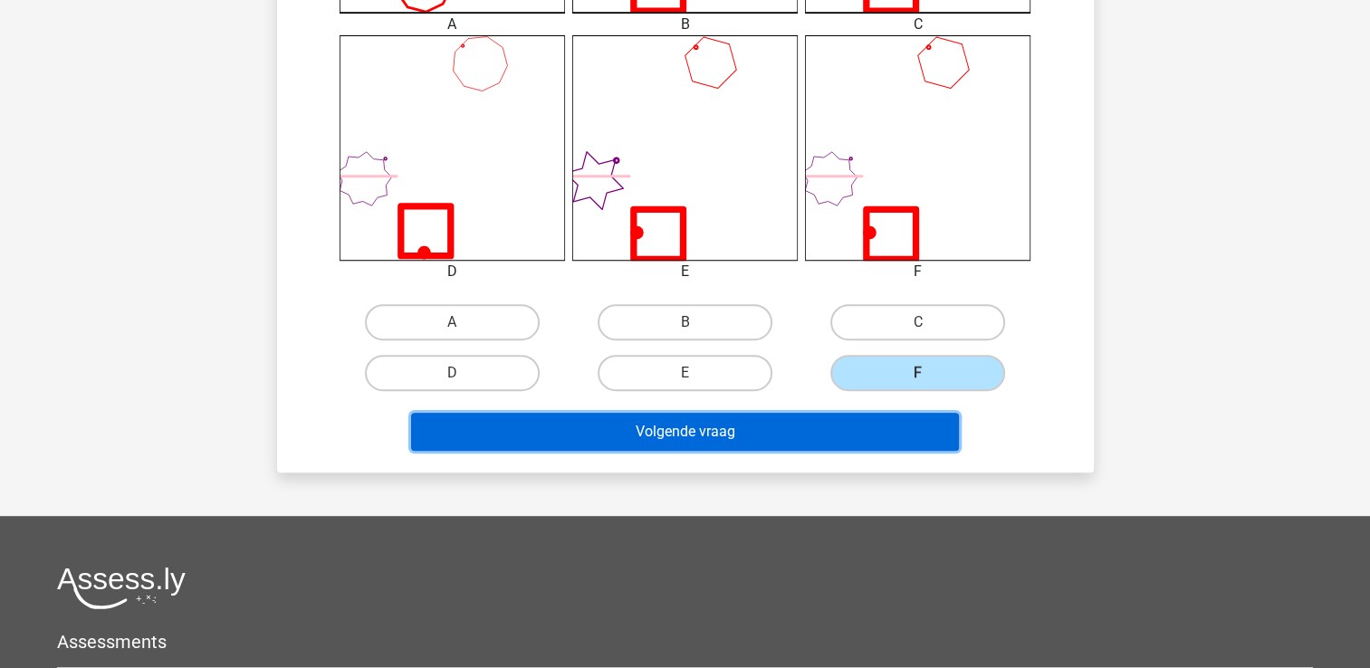
click at [657, 435] on button "Volgende vraag" at bounding box center [685, 432] width 548 height 38
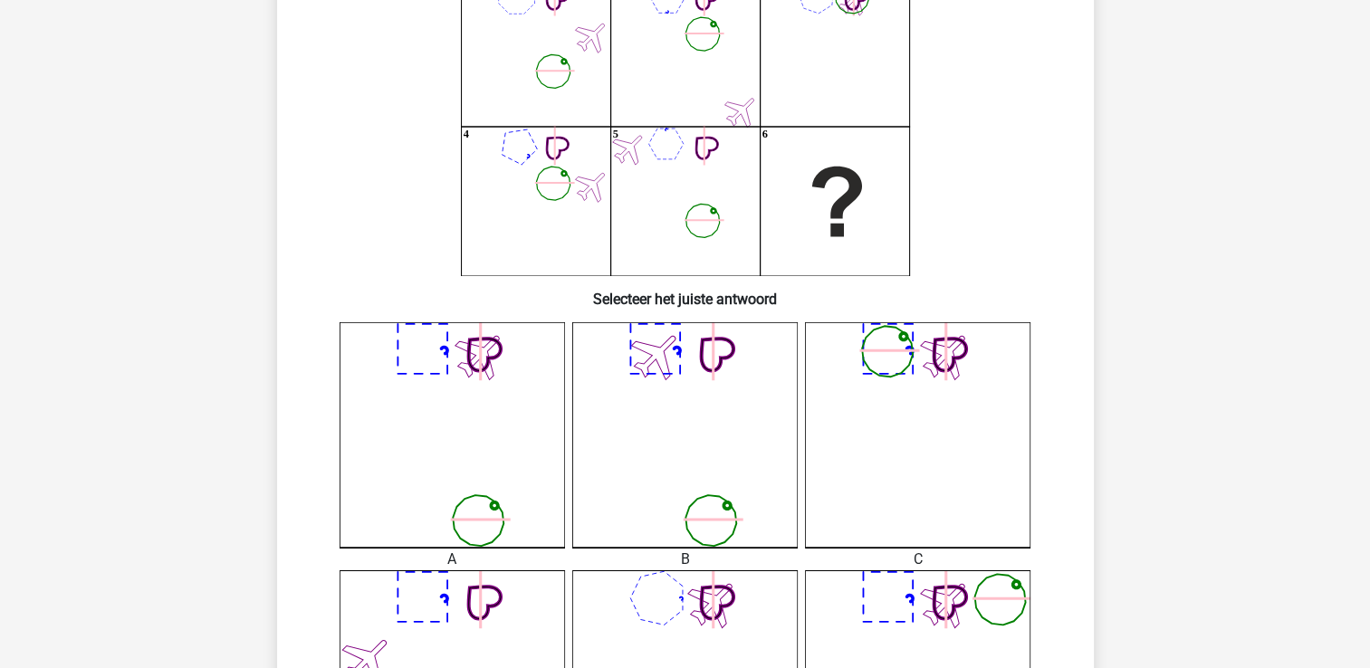
scroll to position [272, 0]
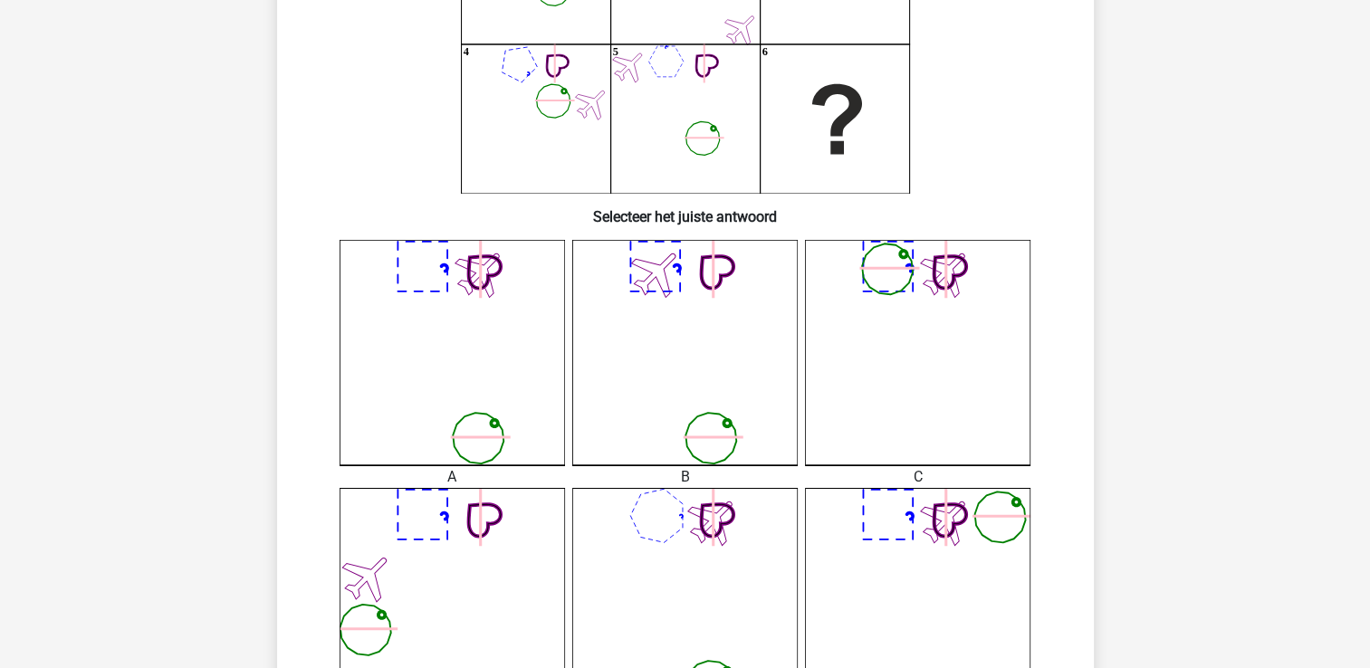
click at [505, 276] on icon at bounding box center [480, 269] width 51 height 51
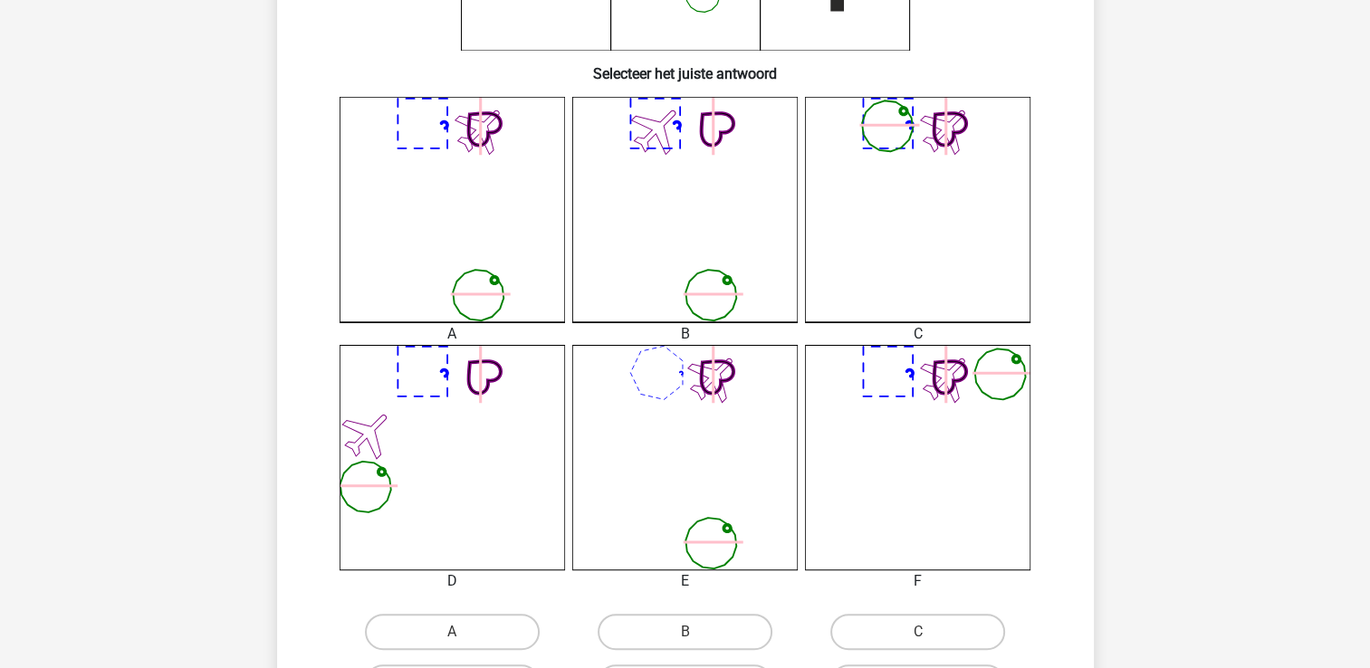
scroll to position [634, 0]
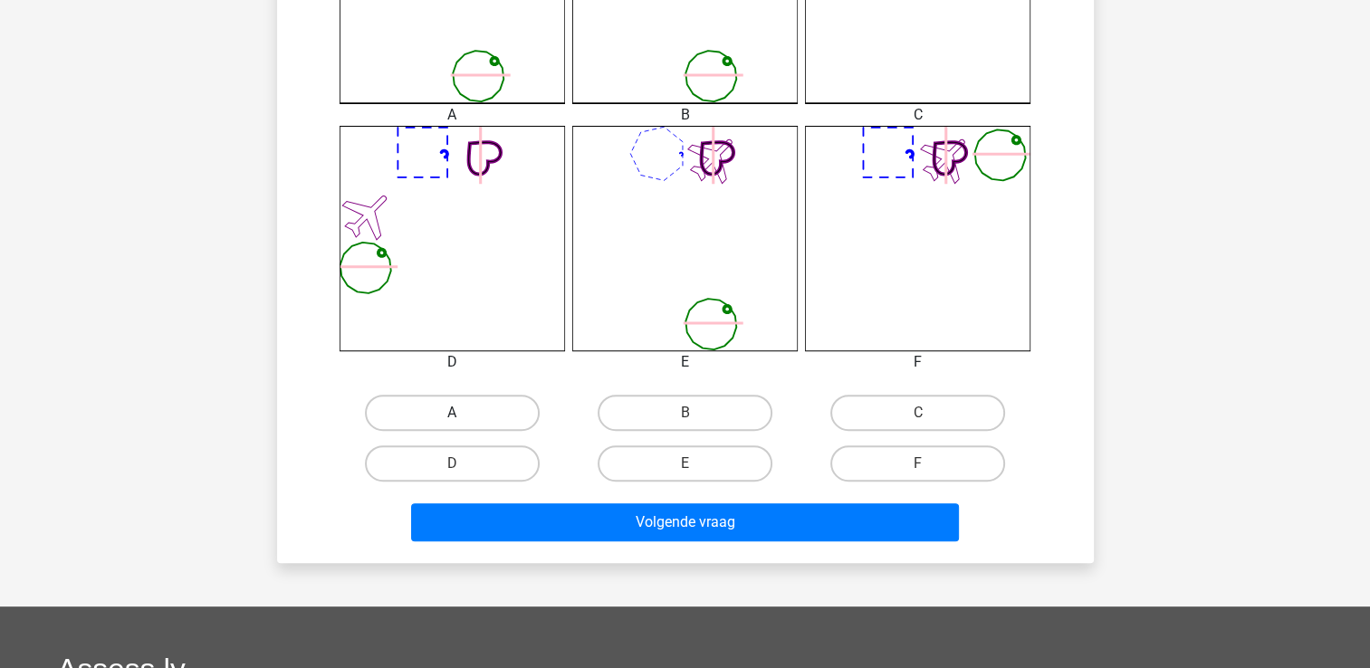
click at [467, 418] on label "A" at bounding box center [452, 413] width 175 height 36
click at [464, 418] on input "A" at bounding box center [458, 419] width 12 height 12
radio input "true"
click at [525, 492] on div "Volgende vraag" at bounding box center [685, 519] width 759 height 60
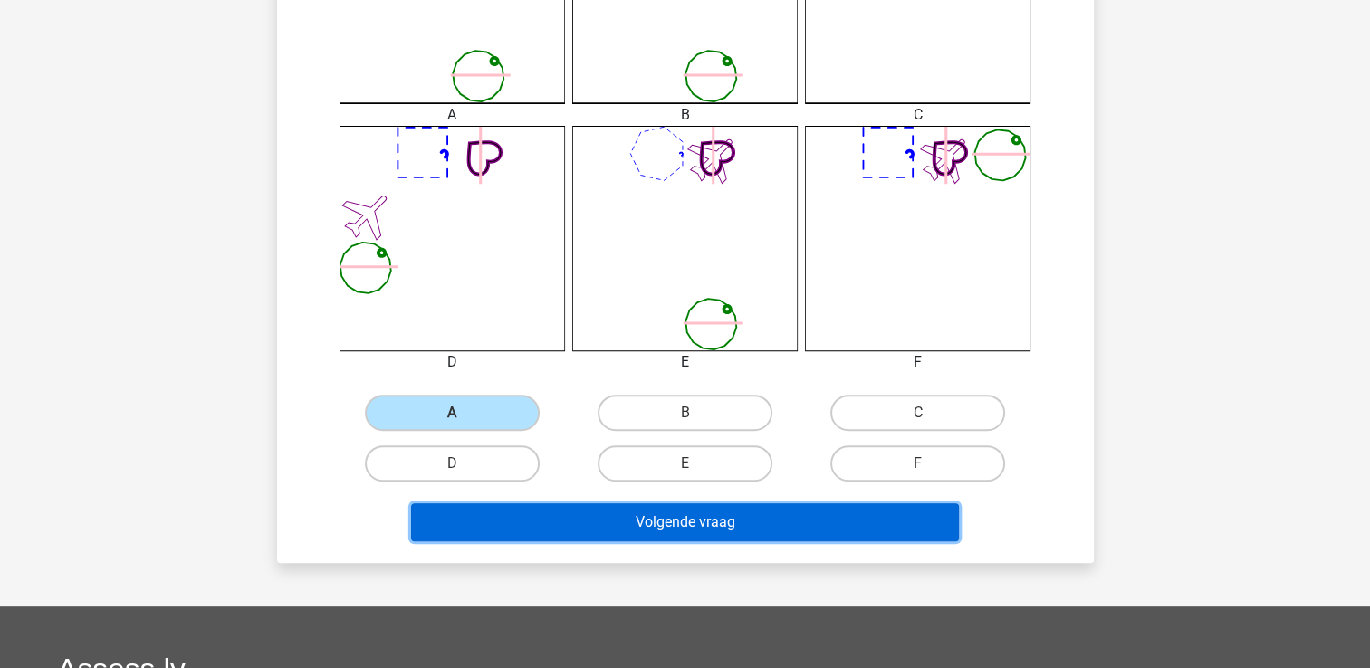
click at [544, 513] on button "Volgende vraag" at bounding box center [685, 523] width 548 height 38
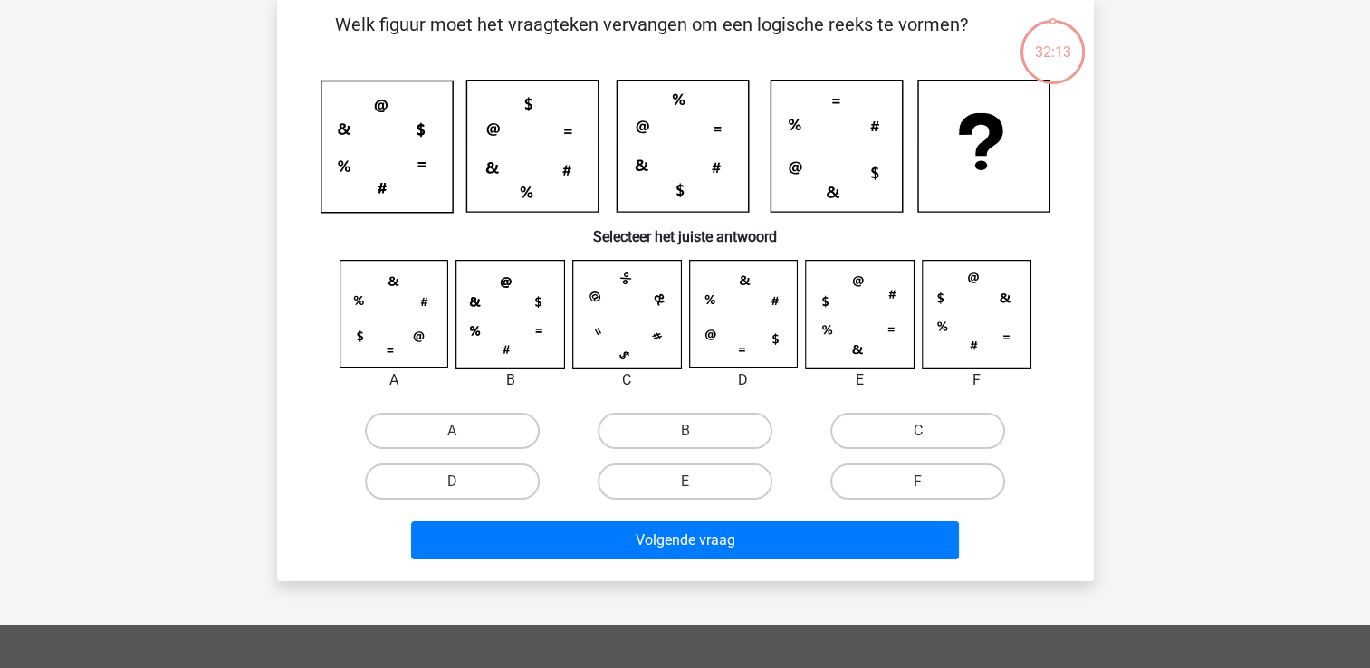
scroll to position [83, 0]
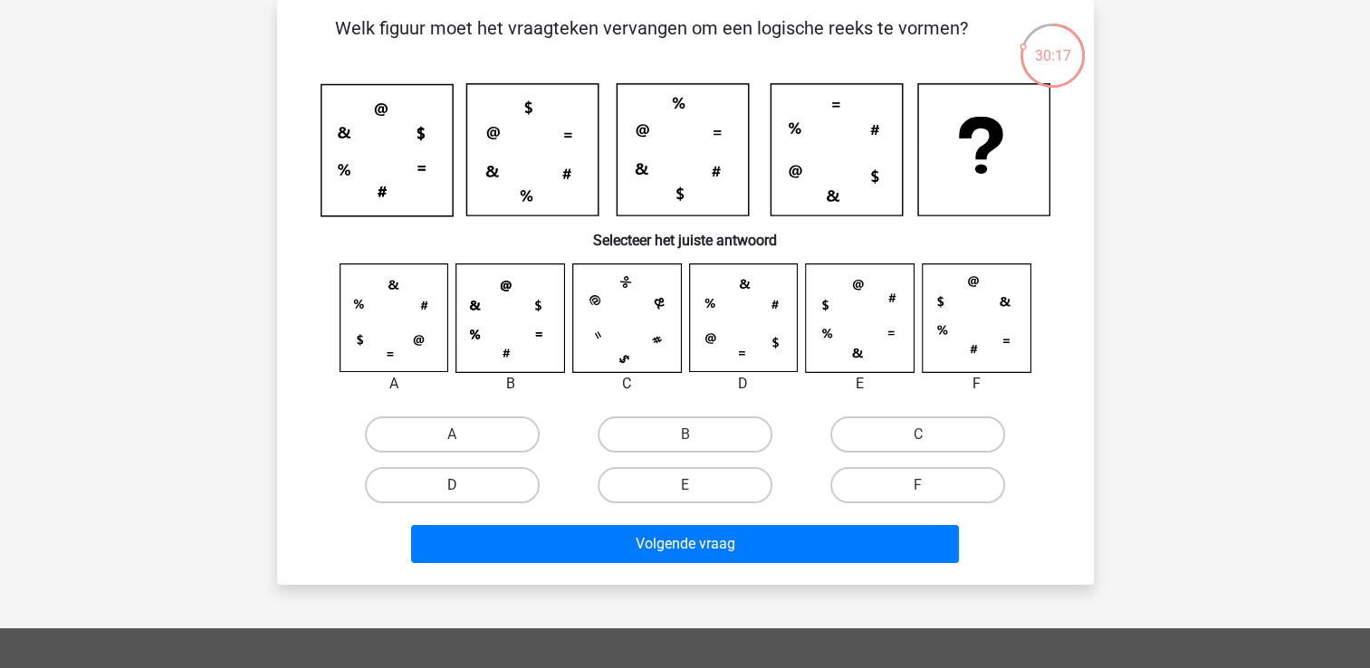
click at [483, 488] on label "D" at bounding box center [452, 485] width 175 height 36
click at [464, 488] on input "D" at bounding box center [458, 491] width 12 height 12
radio input "true"
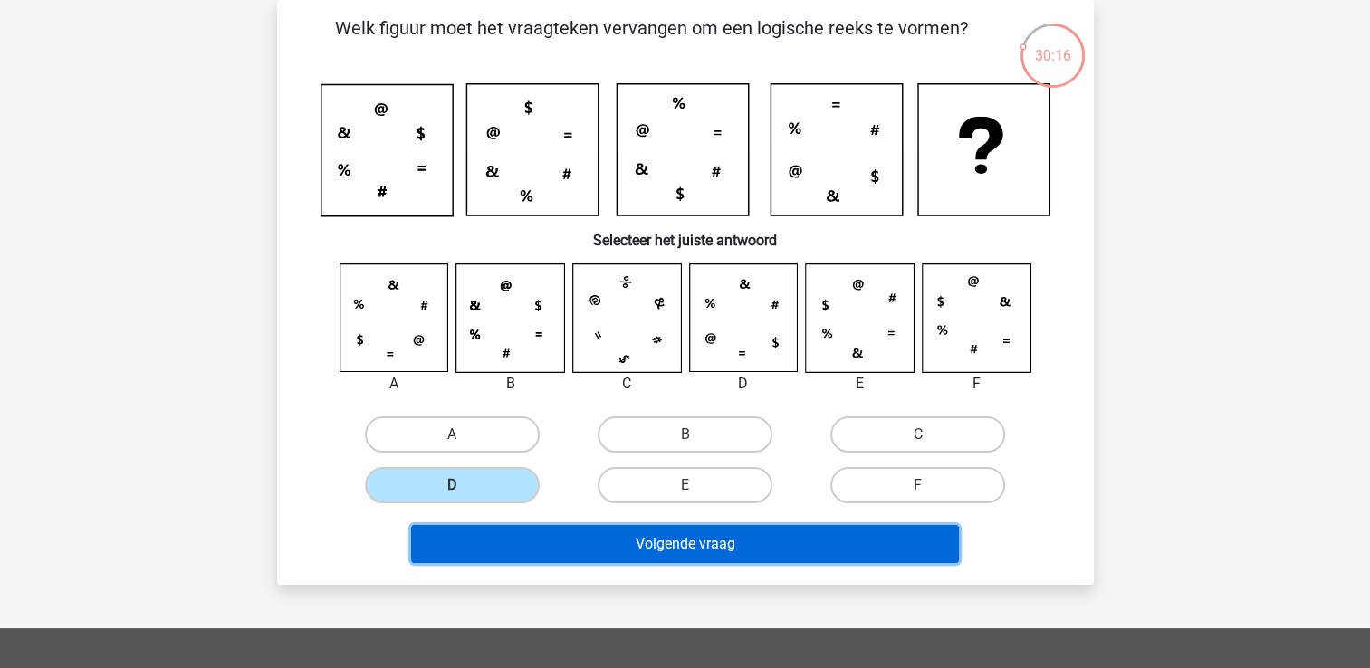
click at [490, 545] on button "Volgende vraag" at bounding box center [685, 544] width 548 height 38
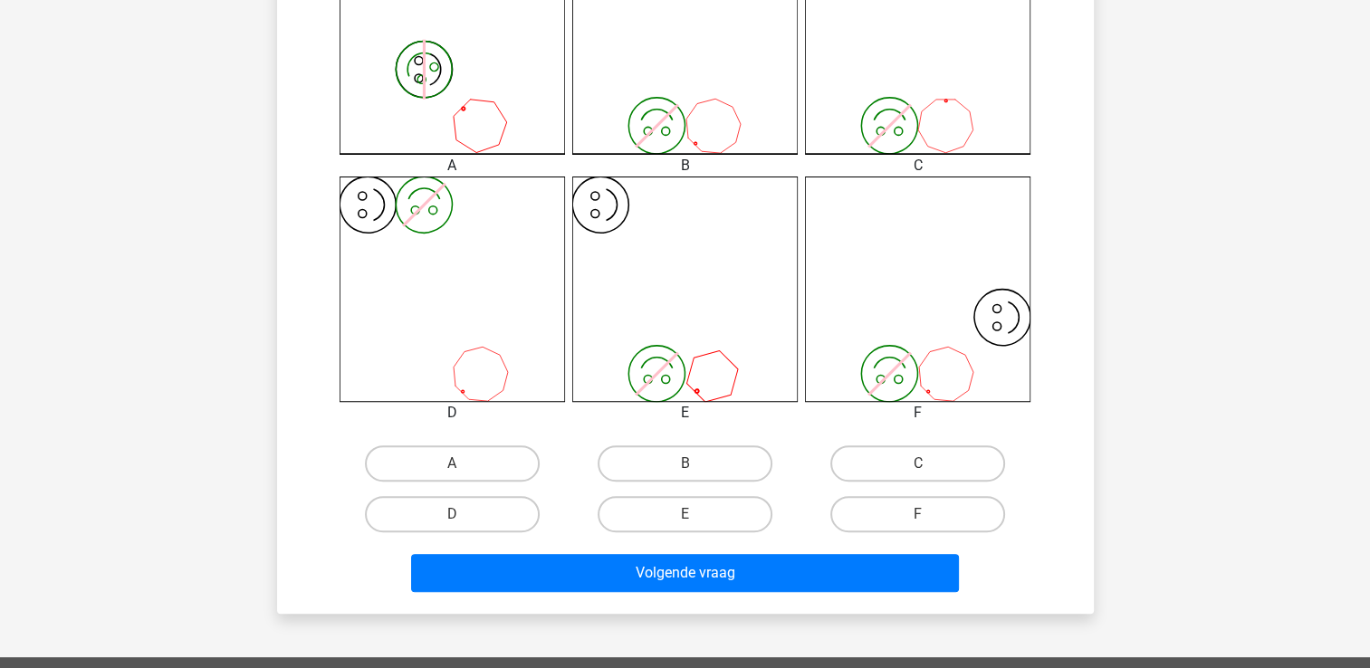
scroll to position [634, 0]
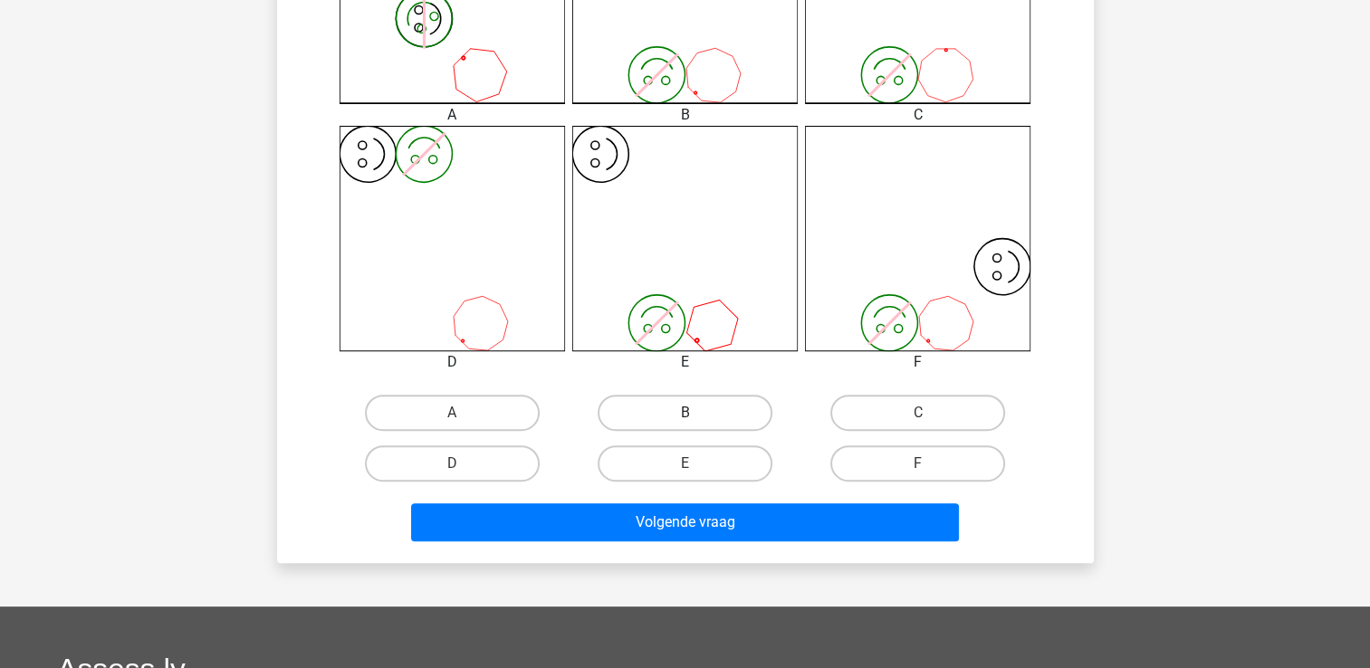
click at [713, 408] on label "B" at bounding box center [685, 413] width 175 height 36
click at [696, 413] on input "B" at bounding box center [691, 419] width 12 height 12
radio input "true"
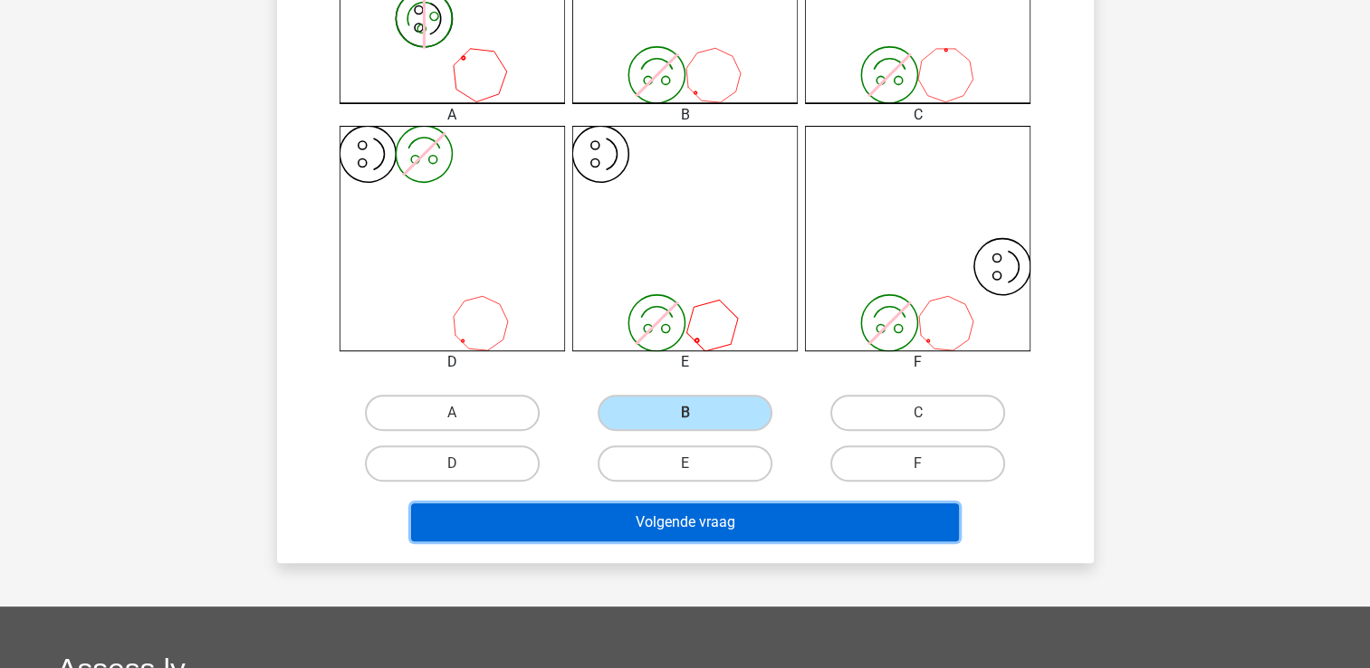
click at [679, 532] on button "Volgende vraag" at bounding box center [685, 523] width 548 height 38
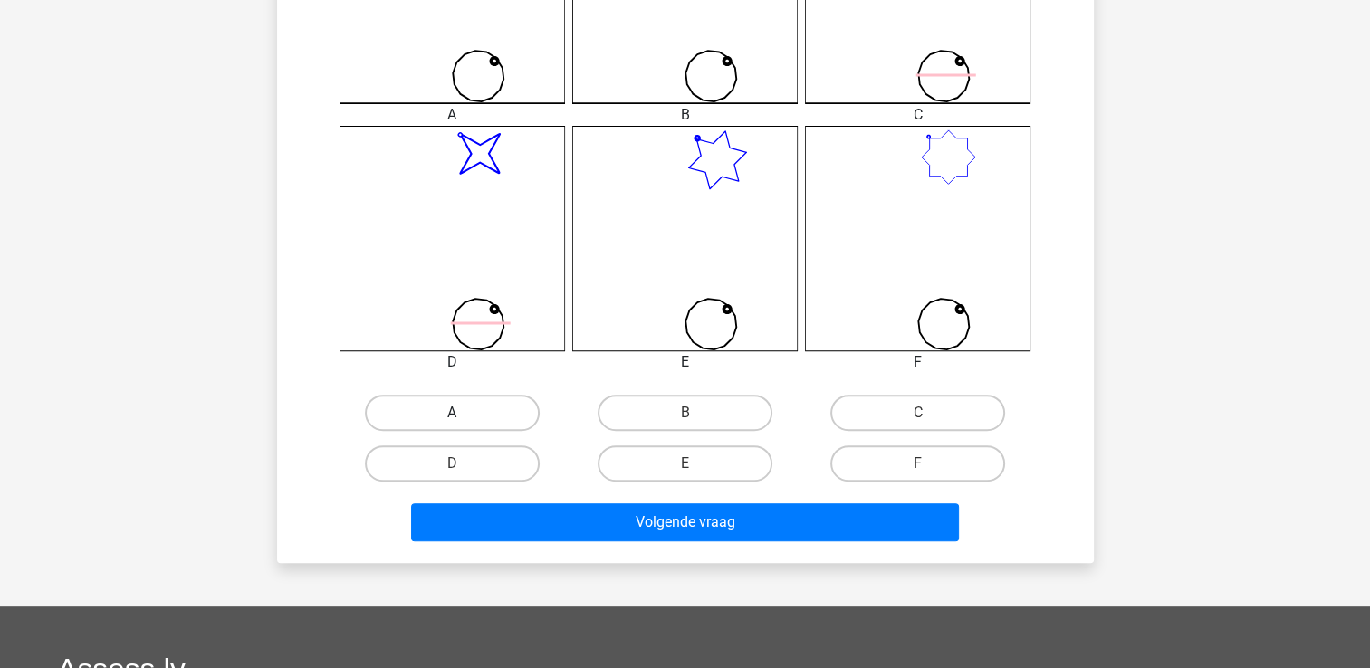
click at [485, 406] on label "A" at bounding box center [452, 413] width 175 height 36
click at [464, 413] on input "A" at bounding box center [458, 419] width 12 height 12
radio input "true"
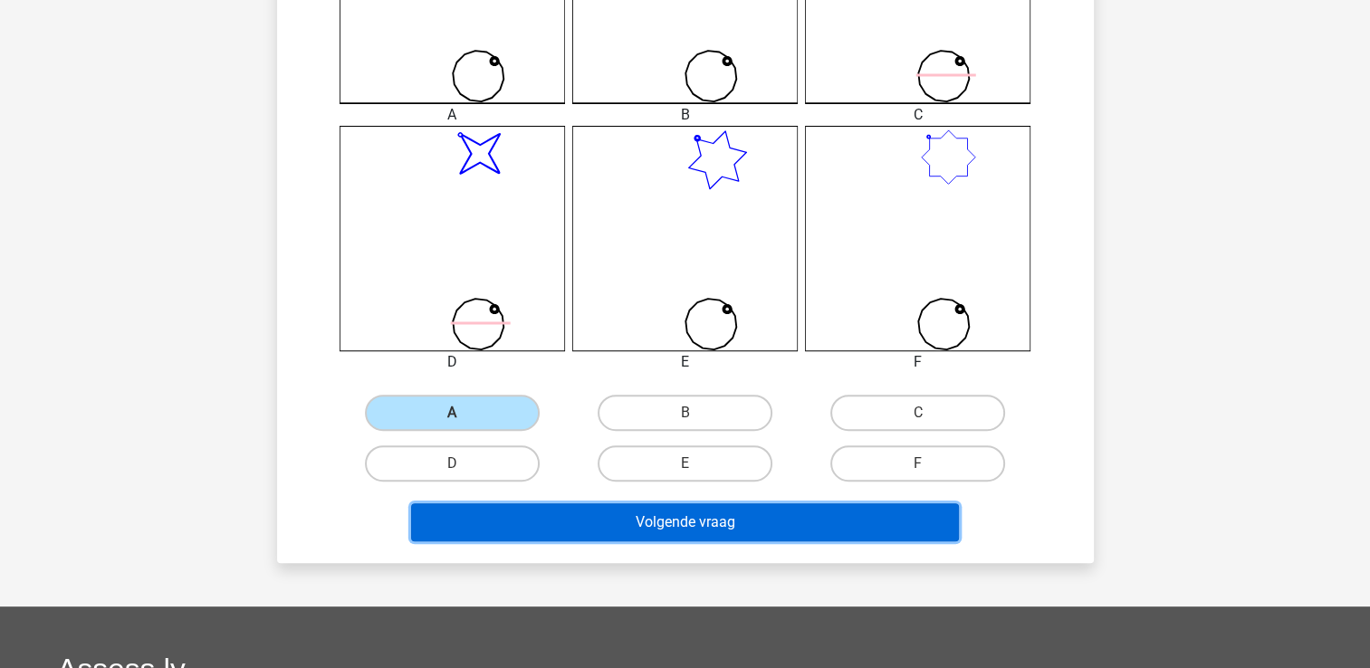
click at [523, 523] on button "Volgende vraag" at bounding box center [685, 523] width 548 height 38
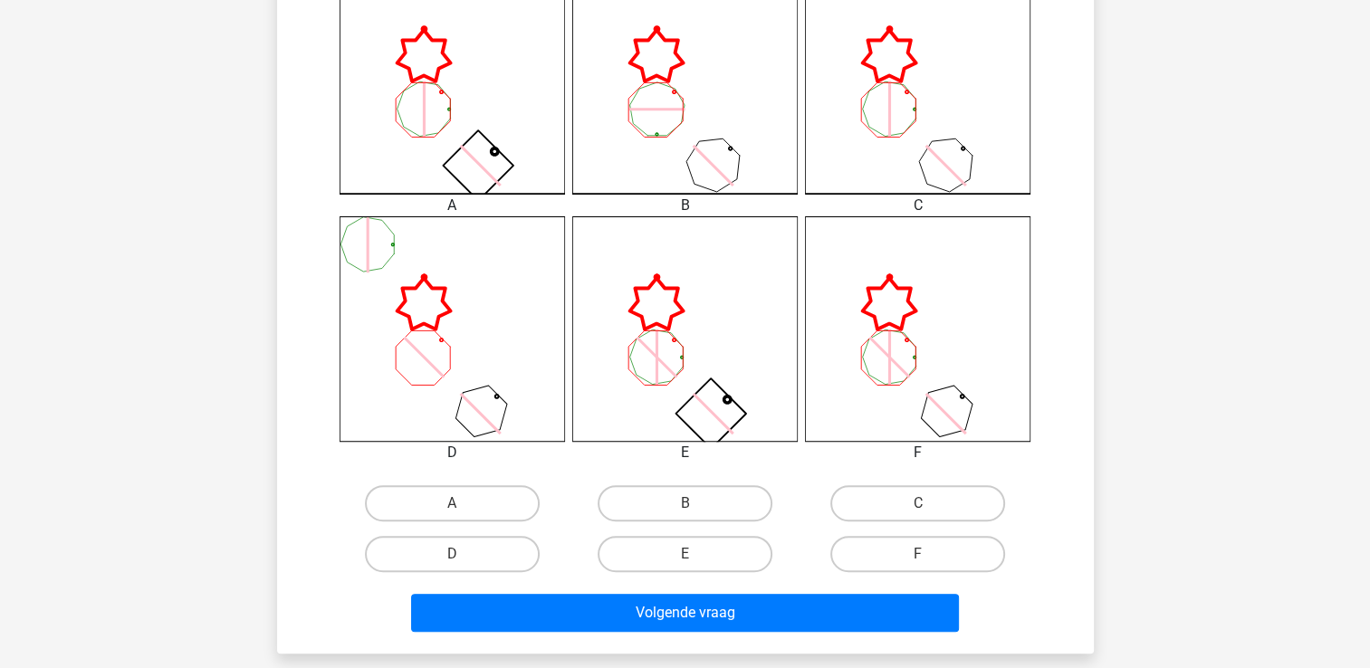
scroll to position [725, 0]
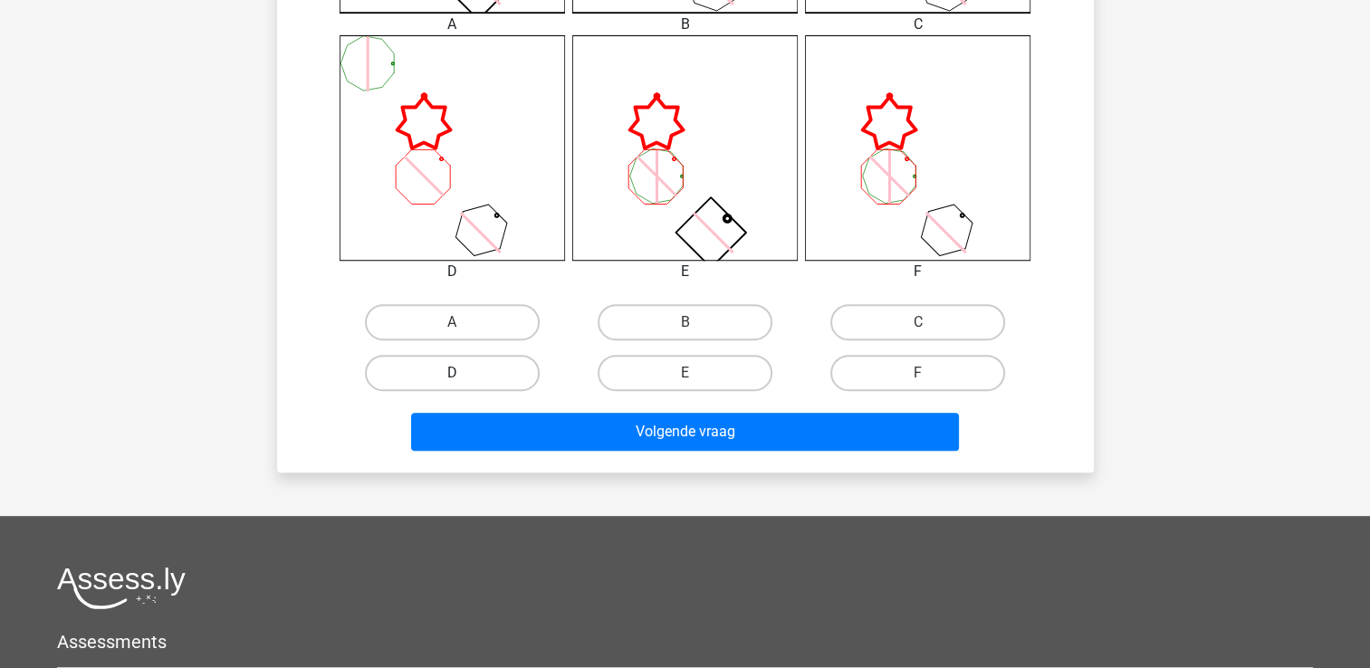
click at [384, 357] on label "D" at bounding box center [452, 373] width 175 height 36
click at [452, 373] on input "D" at bounding box center [458, 379] width 12 height 12
radio input "true"
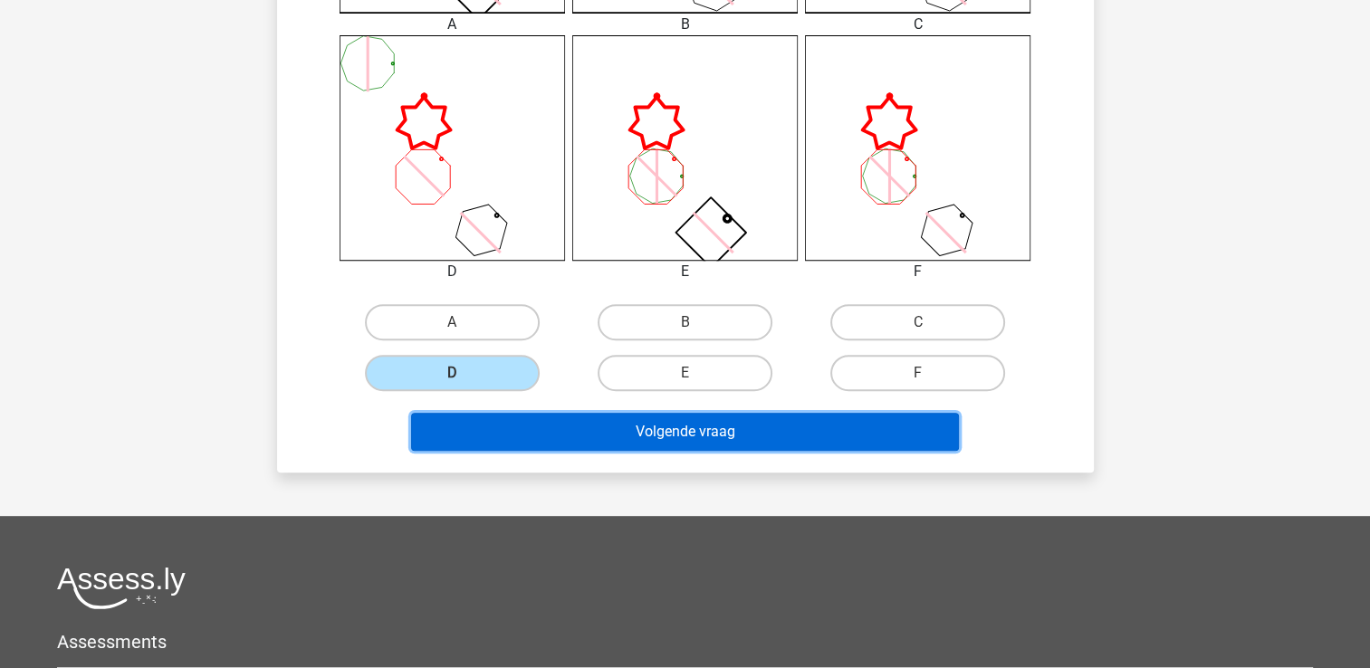
click at [460, 440] on button "Volgende vraag" at bounding box center [685, 432] width 548 height 38
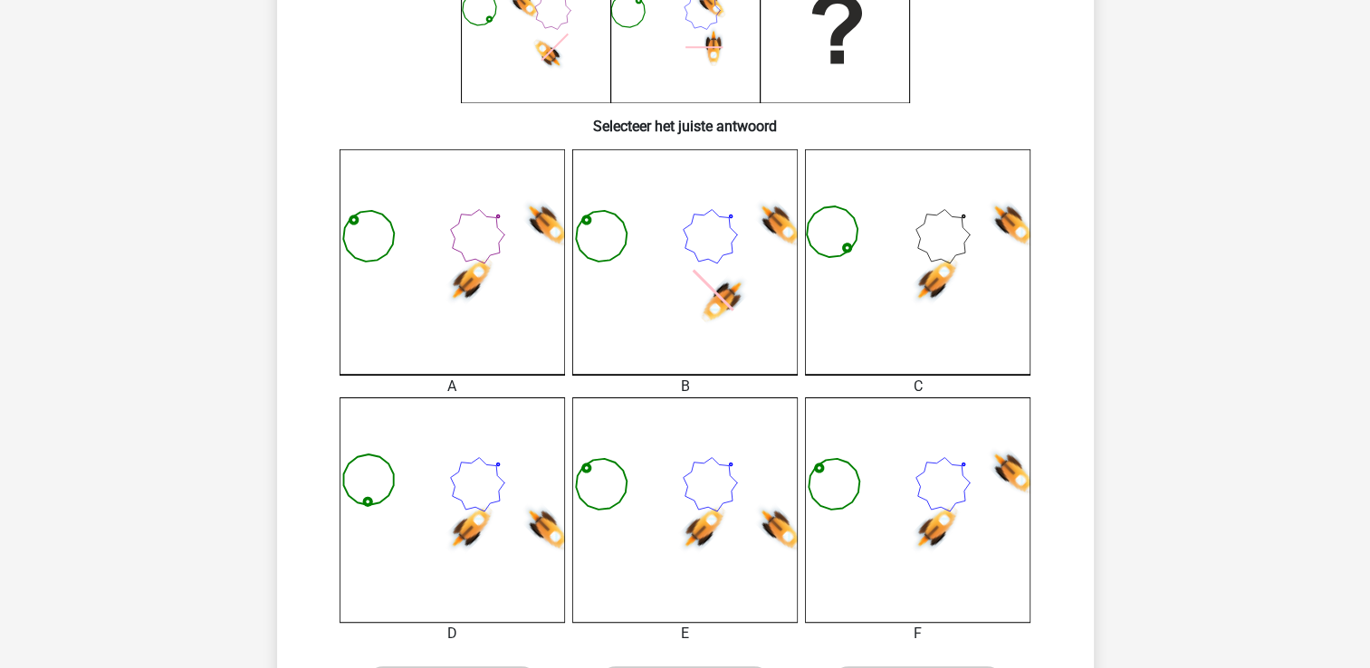
scroll to position [634, 0]
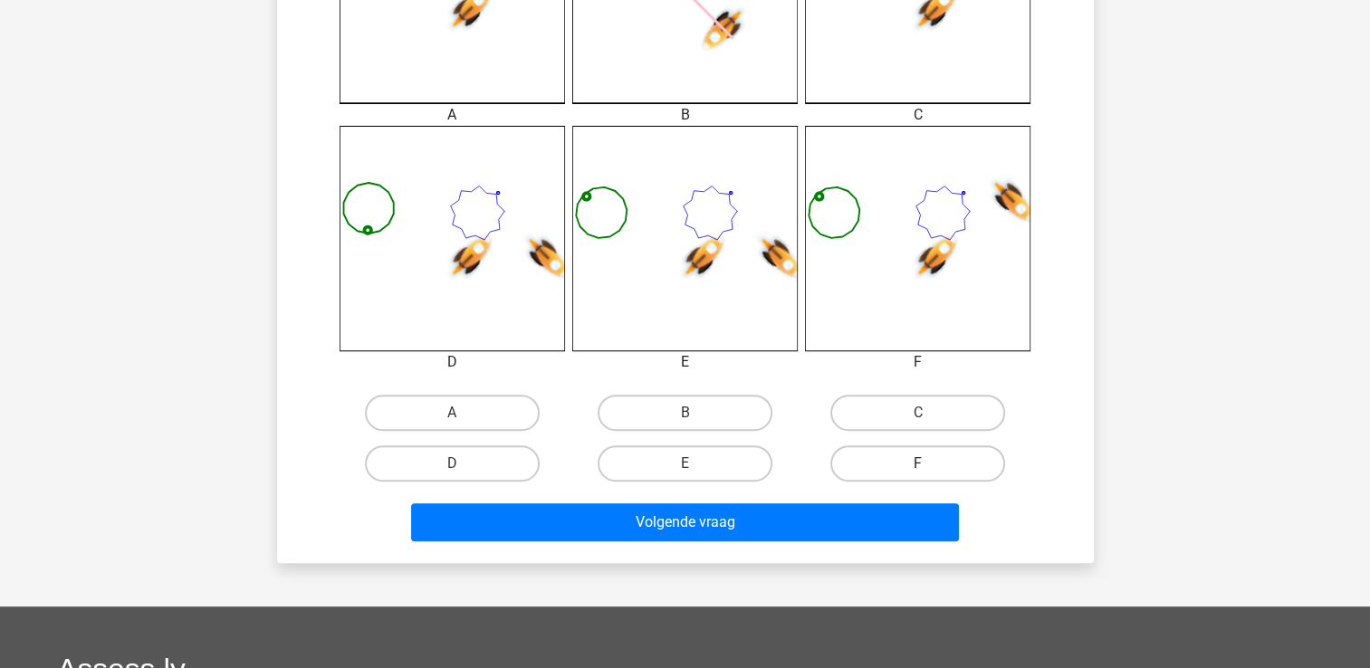
click at [920, 456] on label "F" at bounding box center [918, 464] width 175 height 36
click at [920, 464] on input "F" at bounding box center [924, 470] width 12 height 12
radio input "true"
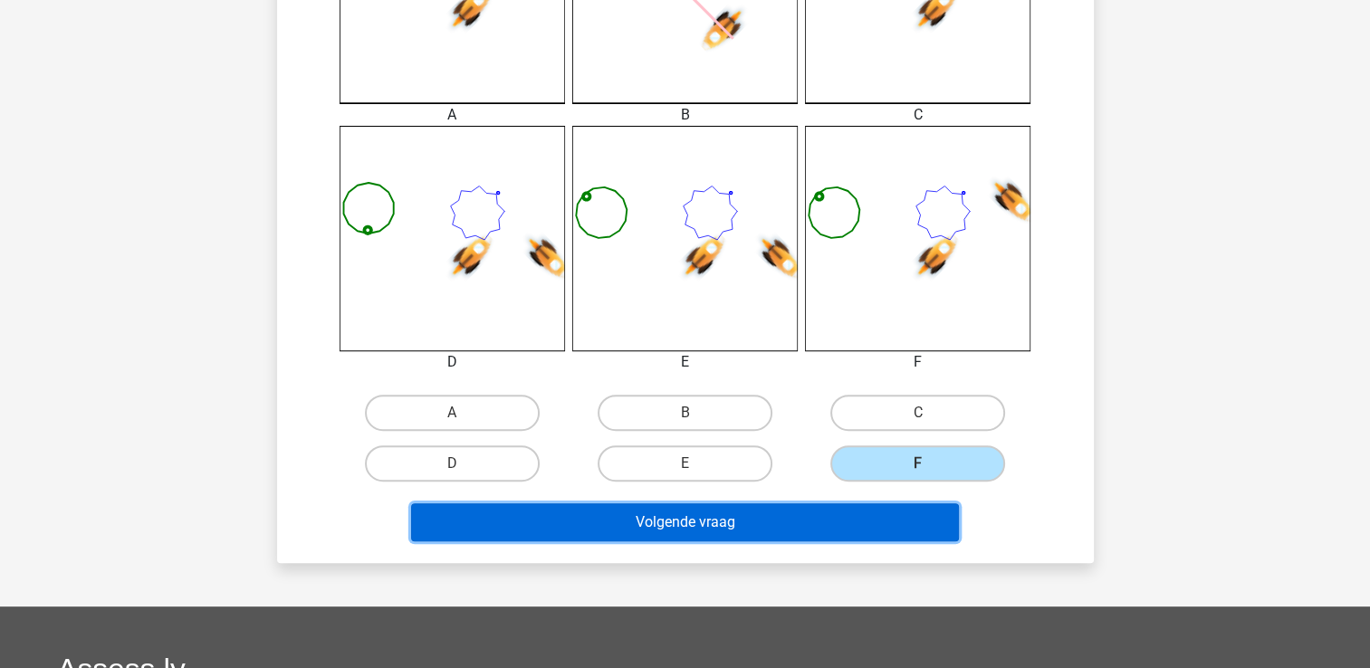
click at [736, 504] on button "Volgende vraag" at bounding box center [685, 523] width 548 height 38
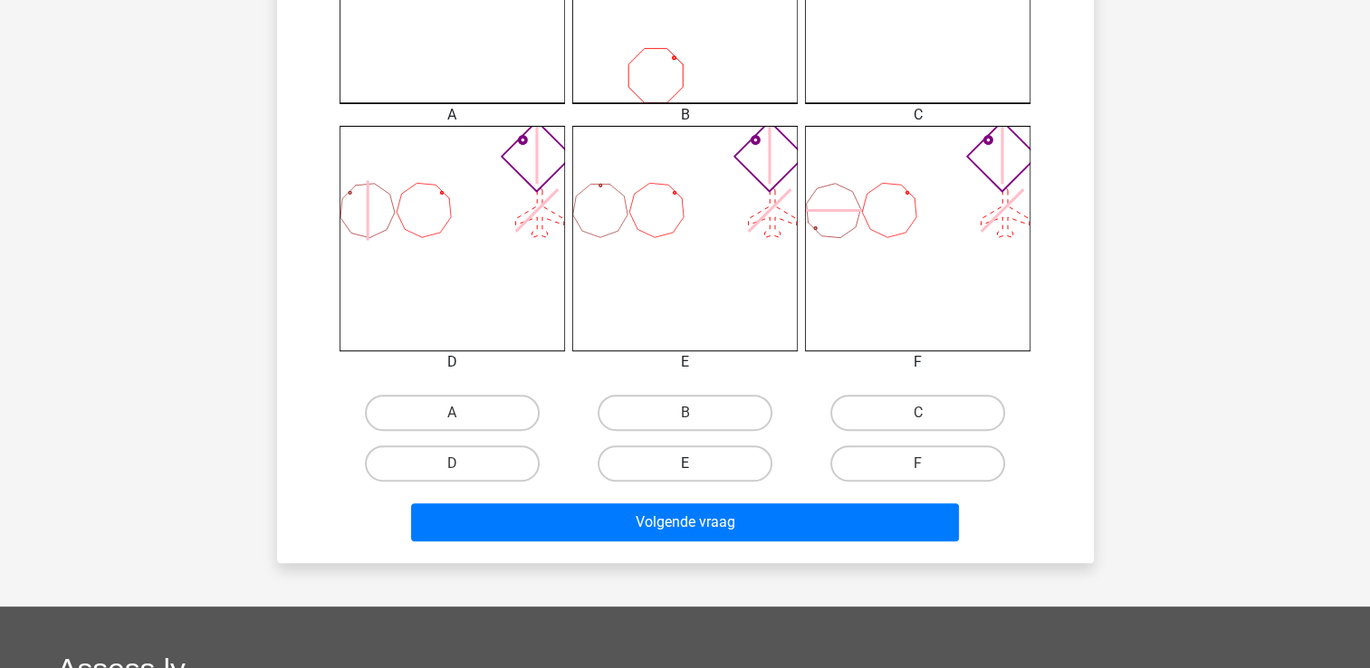
click at [677, 466] on label "E" at bounding box center [685, 464] width 175 height 36
click at [685, 466] on input "E" at bounding box center [691, 470] width 12 height 12
radio input "true"
click at [631, 547] on div "Wat is de meest logische volgende figuur in de reeks? 1 2 3 4 5 6" at bounding box center [685, 6] width 817 height 1114
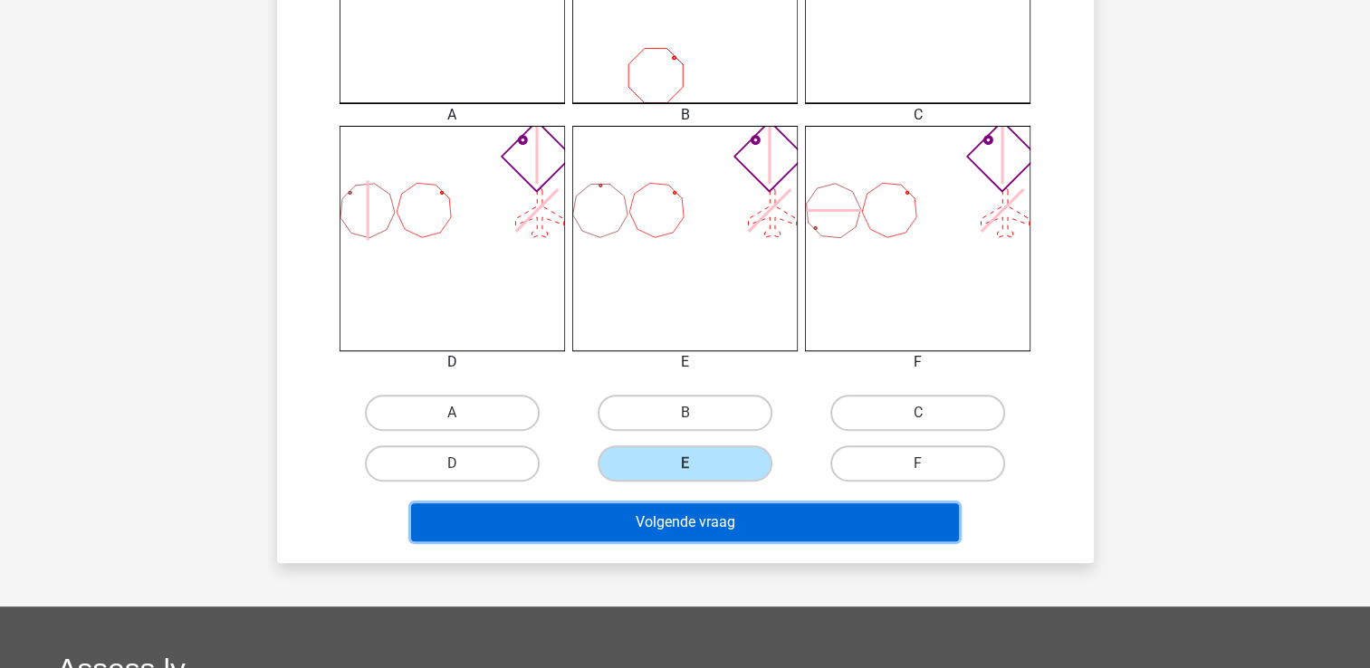
click at [651, 511] on button "Volgende vraag" at bounding box center [685, 523] width 548 height 38
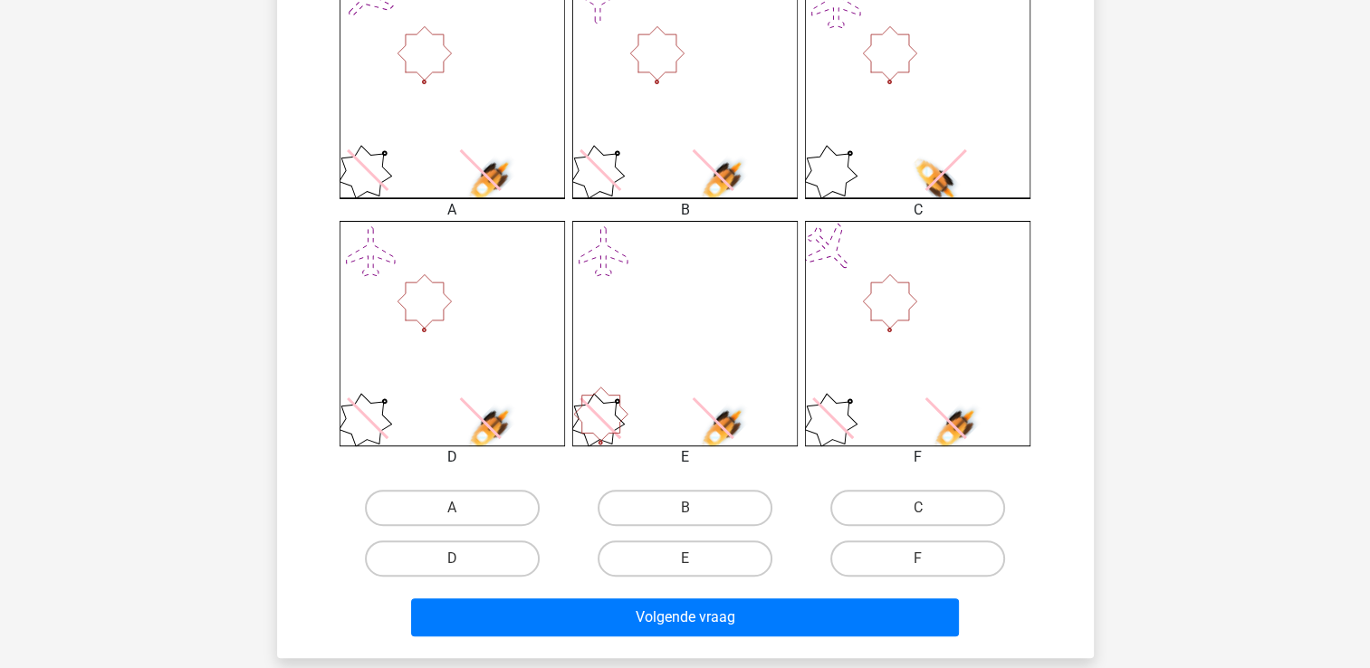
scroll to position [543, 0]
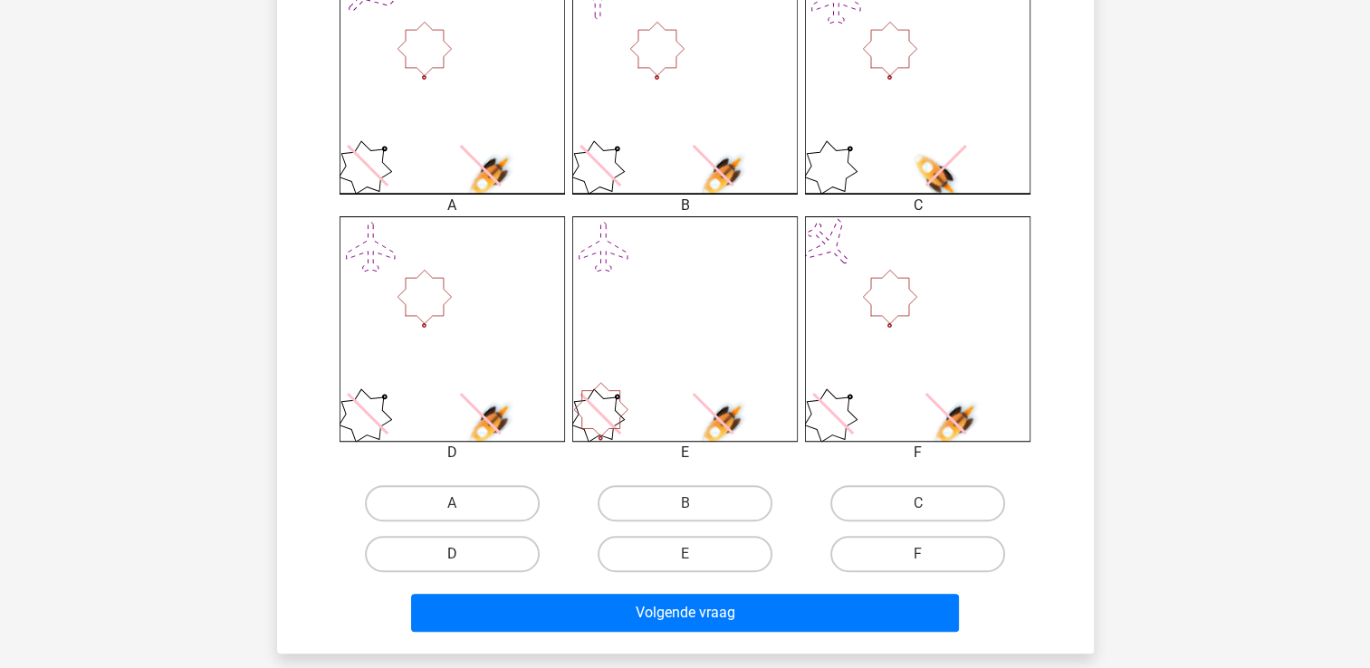
click at [449, 542] on label "D" at bounding box center [452, 554] width 175 height 36
click at [452, 554] on input "D" at bounding box center [458, 560] width 12 height 12
radio input "true"
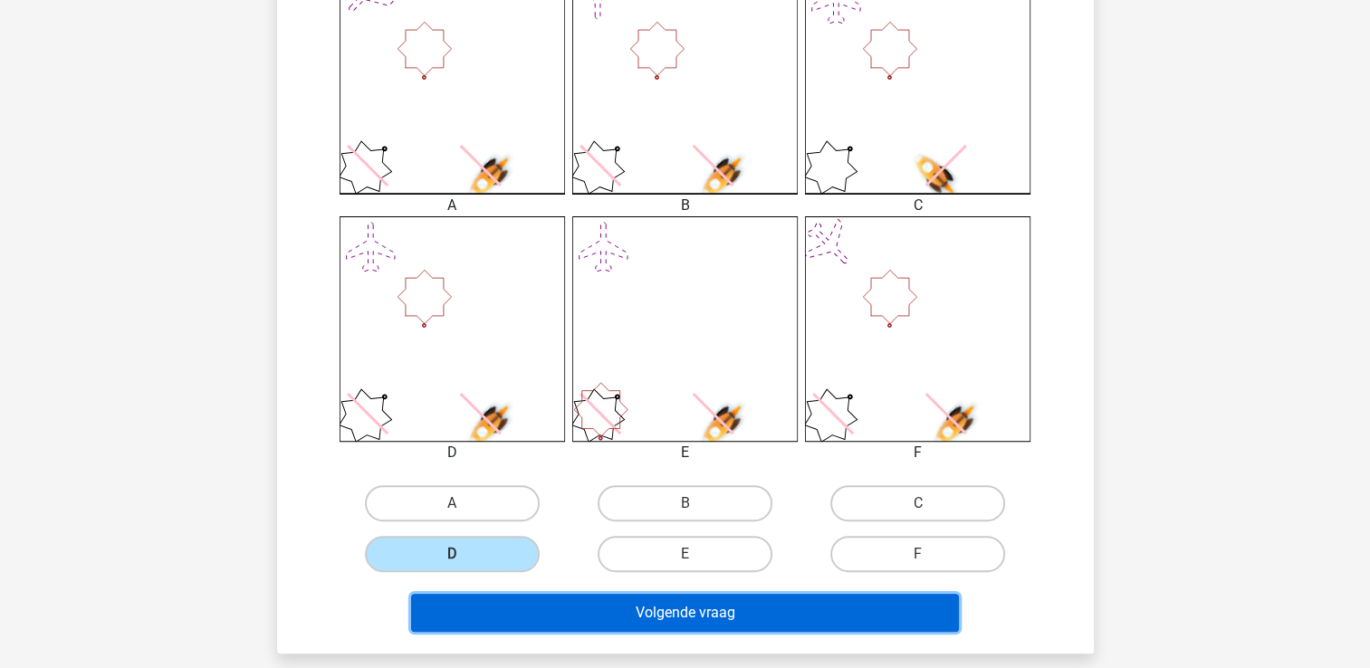
click at [448, 605] on button "Volgende vraag" at bounding box center [685, 613] width 548 height 38
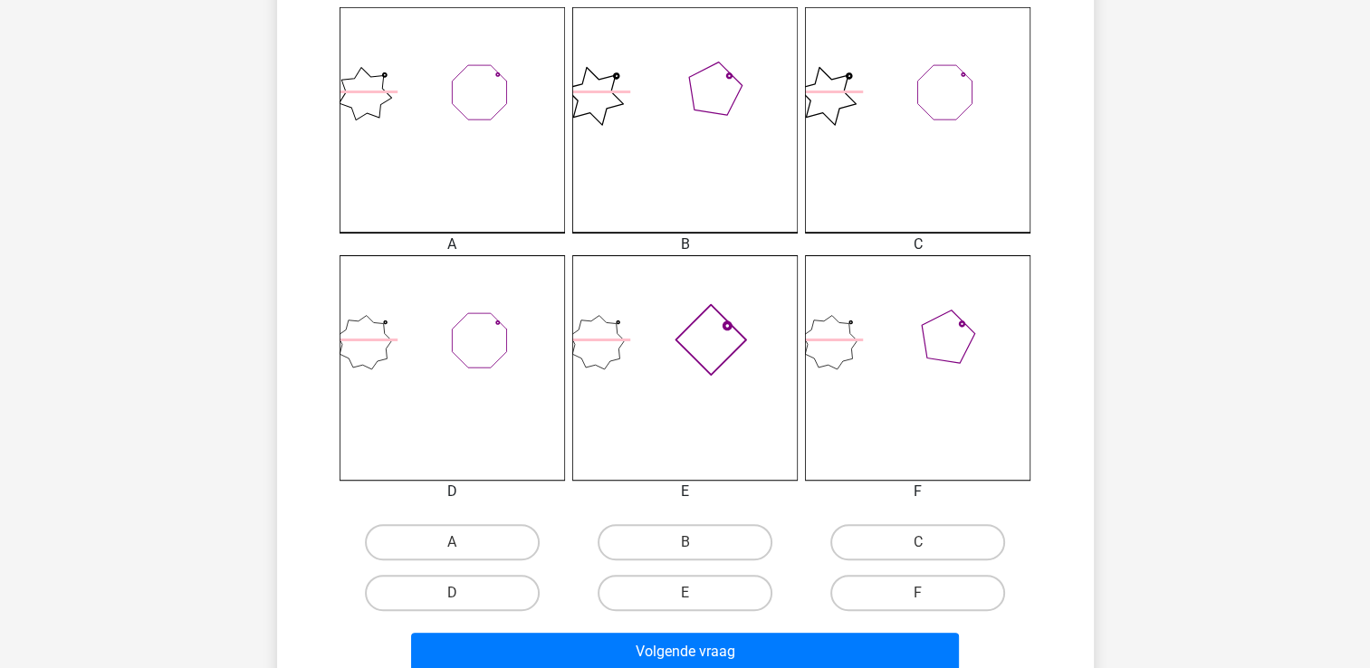
scroll to position [536, 0]
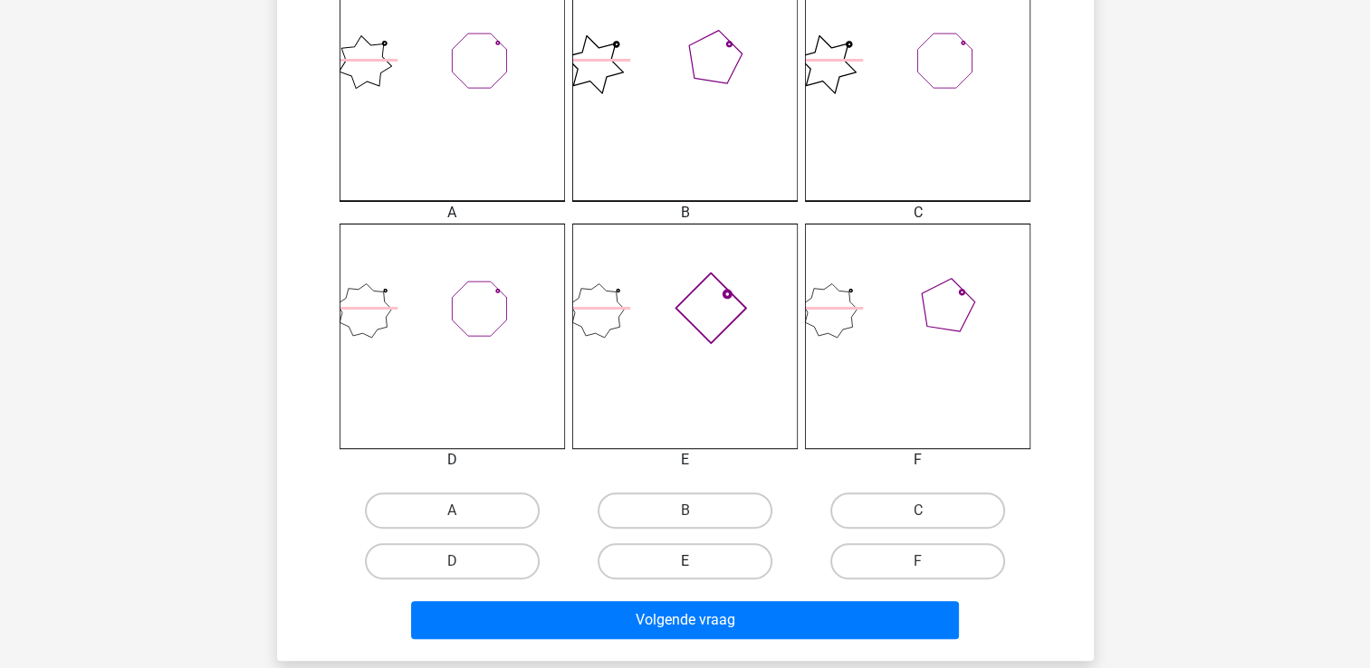
click at [696, 554] on label "E" at bounding box center [685, 561] width 175 height 36
click at [696, 562] on input "E" at bounding box center [691, 568] width 12 height 12
radio input "true"
click at [689, 591] on div "Volgende vraag" at bounding box center [685, 617] width 759 height 60
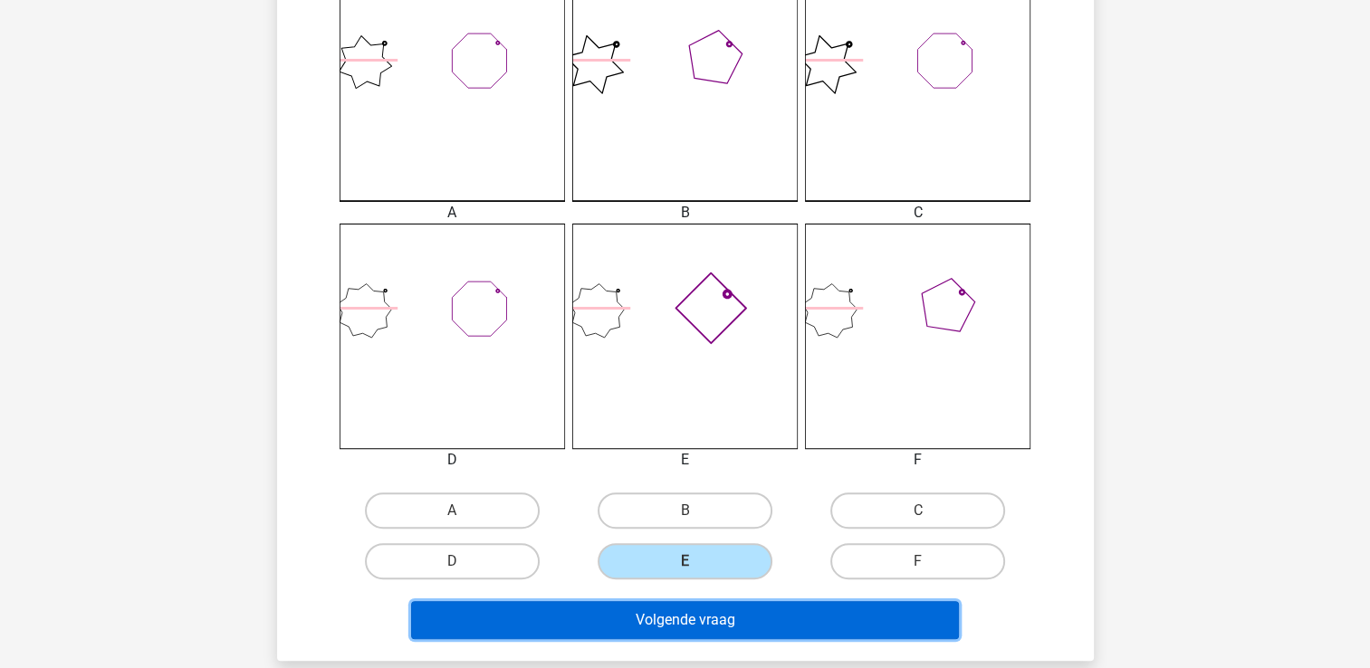
click at [681, 611] on button "Volgende vraag" at bounding box center [685, 620] width 548 height 38
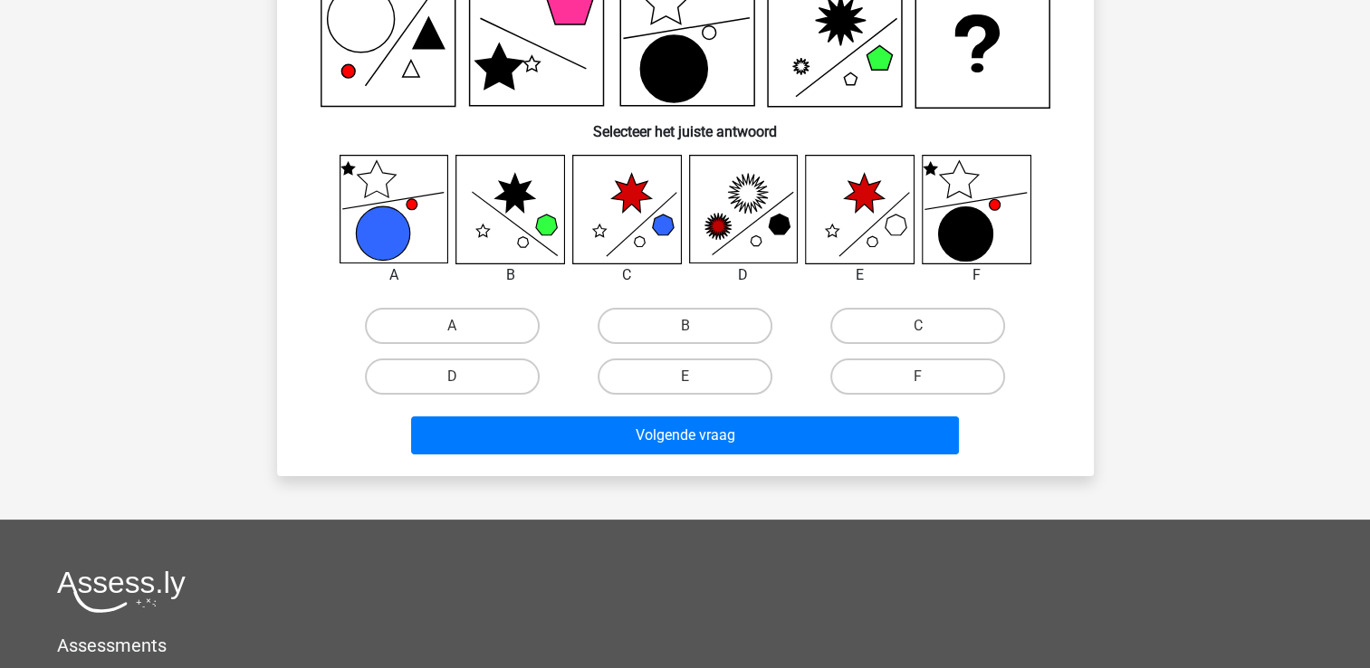
scroll to position [83, 0]
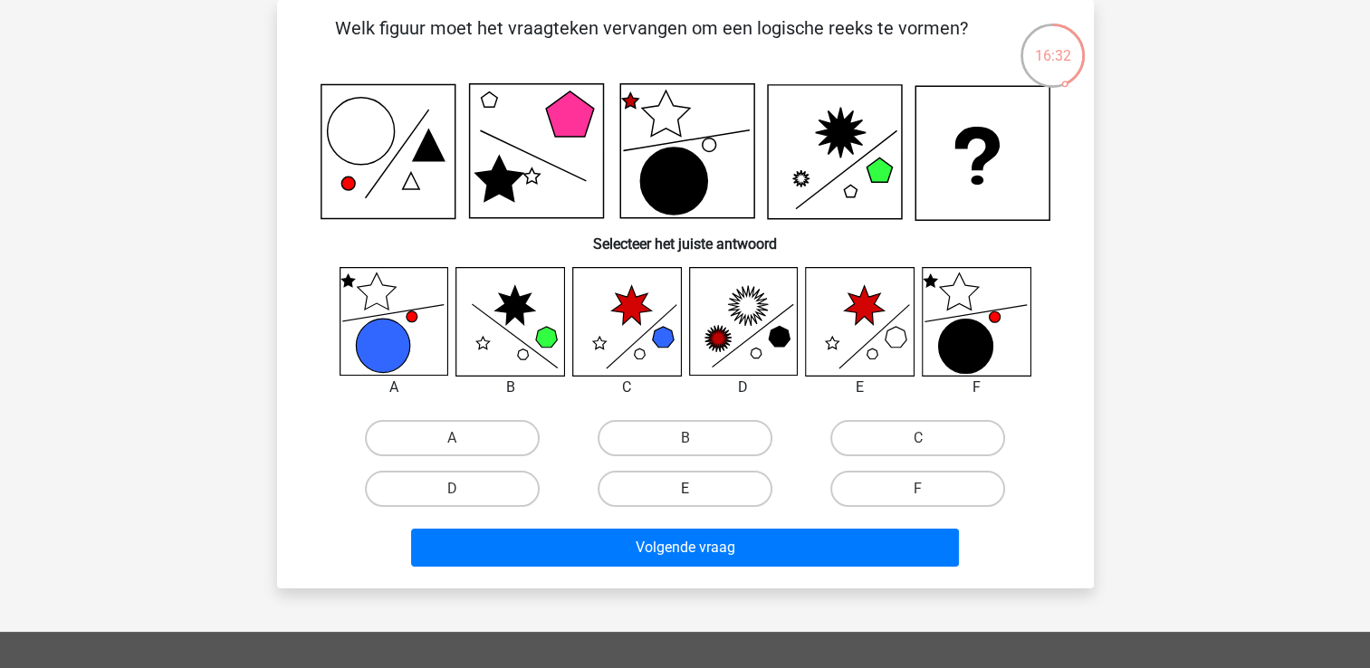
click at [735, 485] on label "E" at bounding box center [685, 489] width 175 height 36
click at [696, 489] on input "E" at bounding box center [691, 495] width 12 height 12
radio input "true"
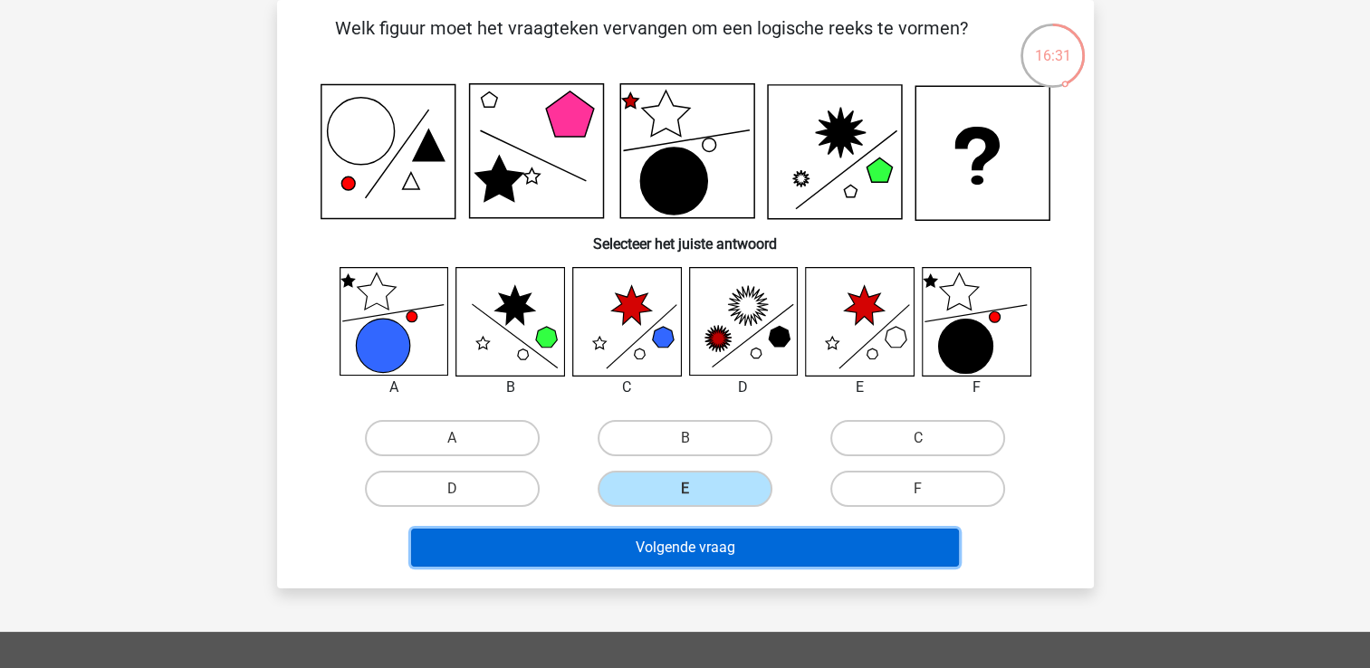
click at [665, 551] on button "Volgende vraag" at bounding box center [685, 548] width 548 height 38
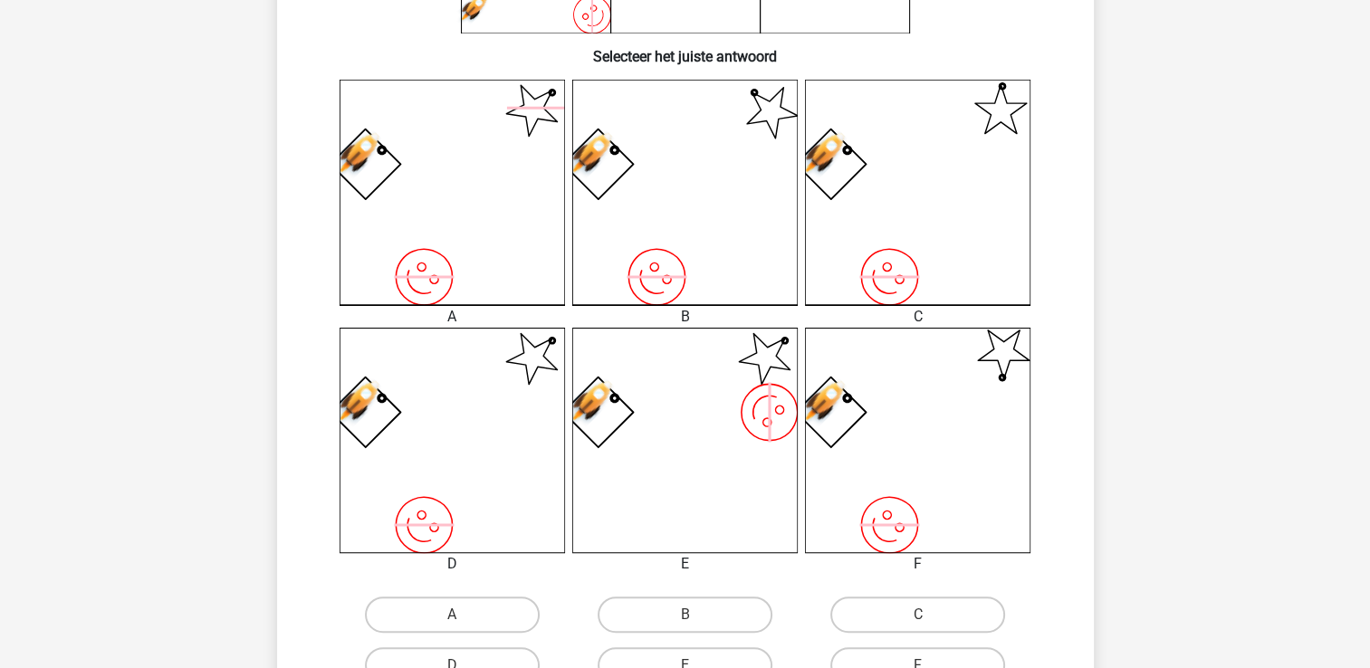
scroll to position [453, 0]
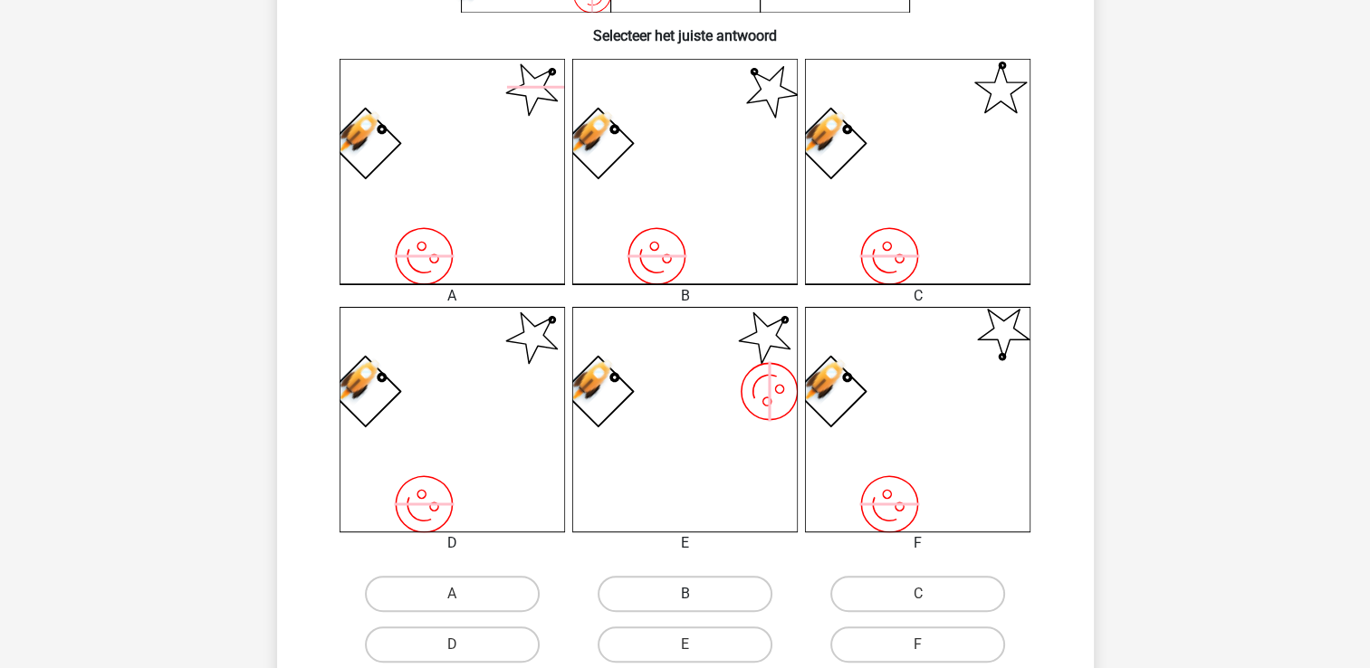
click at [637, 589] on label "B" at bounding box center [685, 594] width 175 height 36
click at [685, 594] on input "B" at bounding box center [691, 600] width 12 height 12
radio input "true"
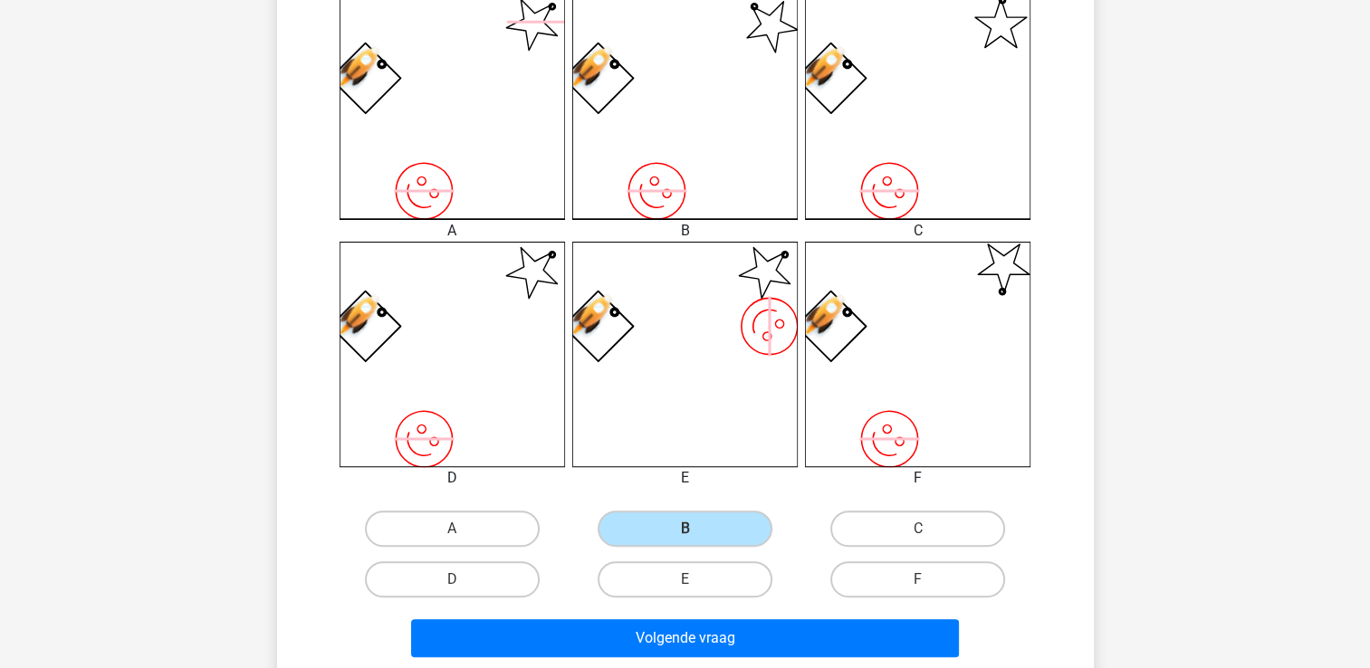
scroll to position [634, 0]
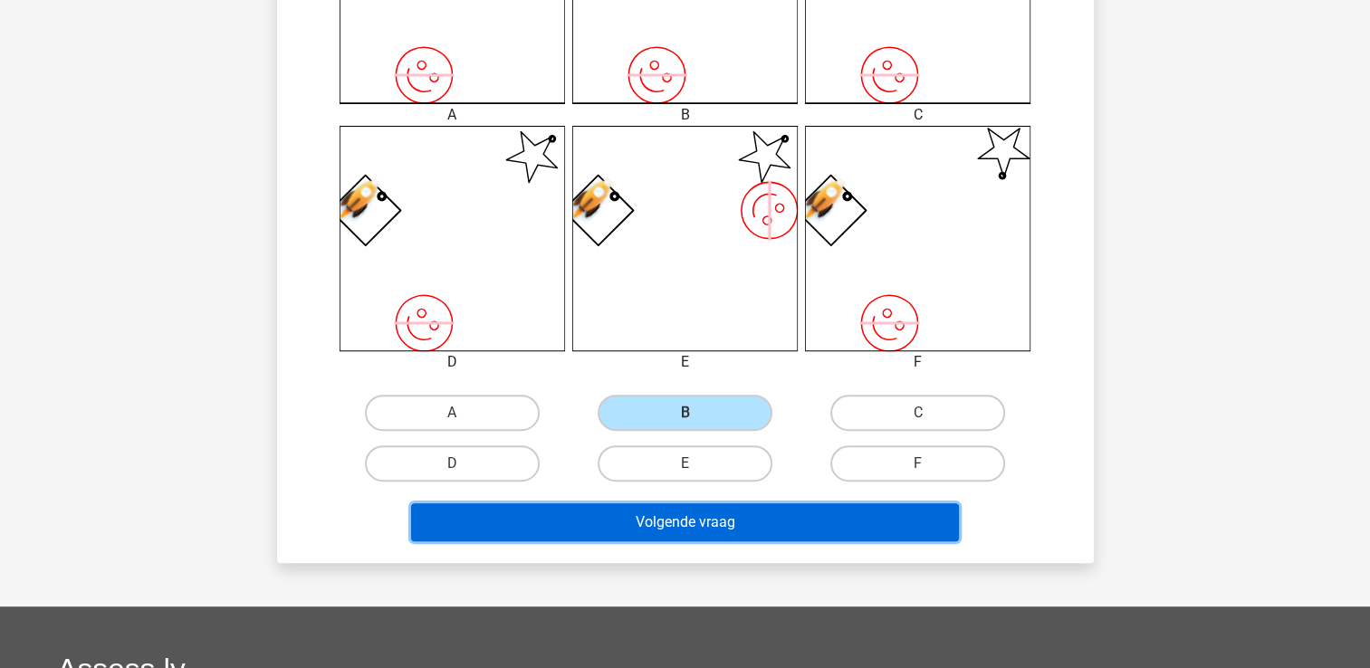
click at [635, 527] on button "Volgende vraag" at bounding box center [685, 523] width 548 height 38
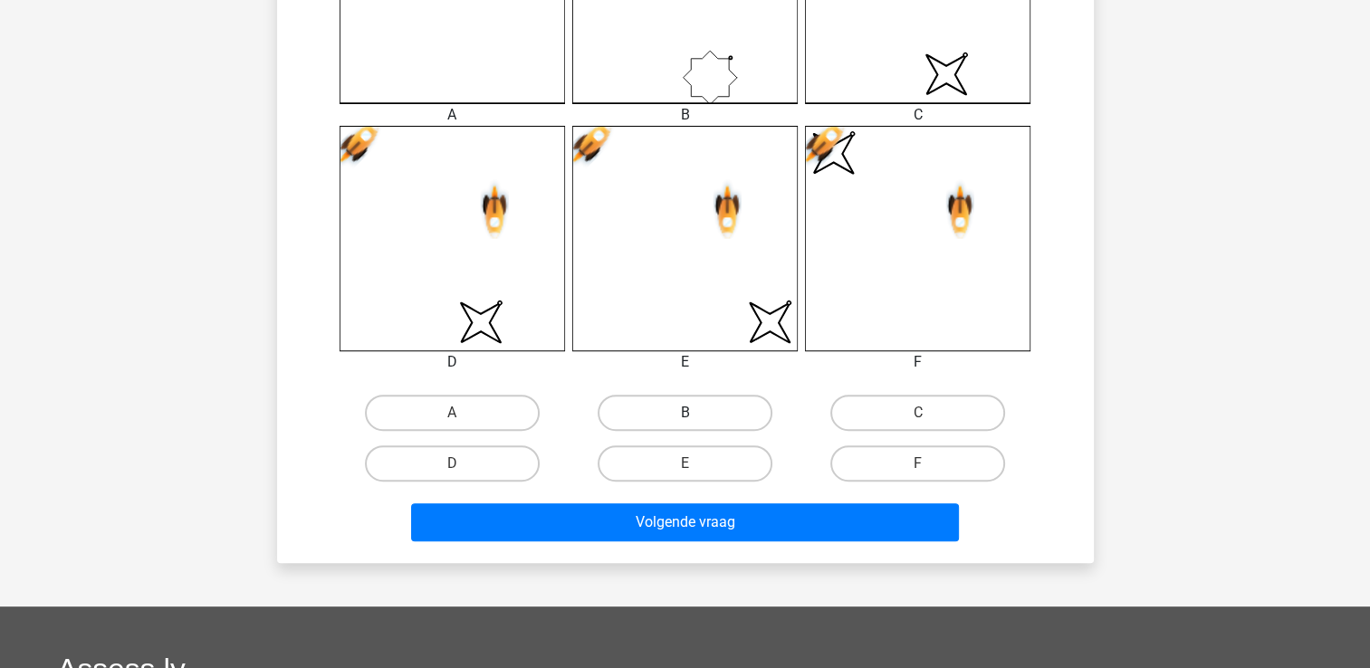
click at [687, 408] on label "B" at bounding box center [685, 413] width 175 height 36
click at [687, 413] on input "B" at bounding box center [691, 419] width 12 height 12
radio input "true"
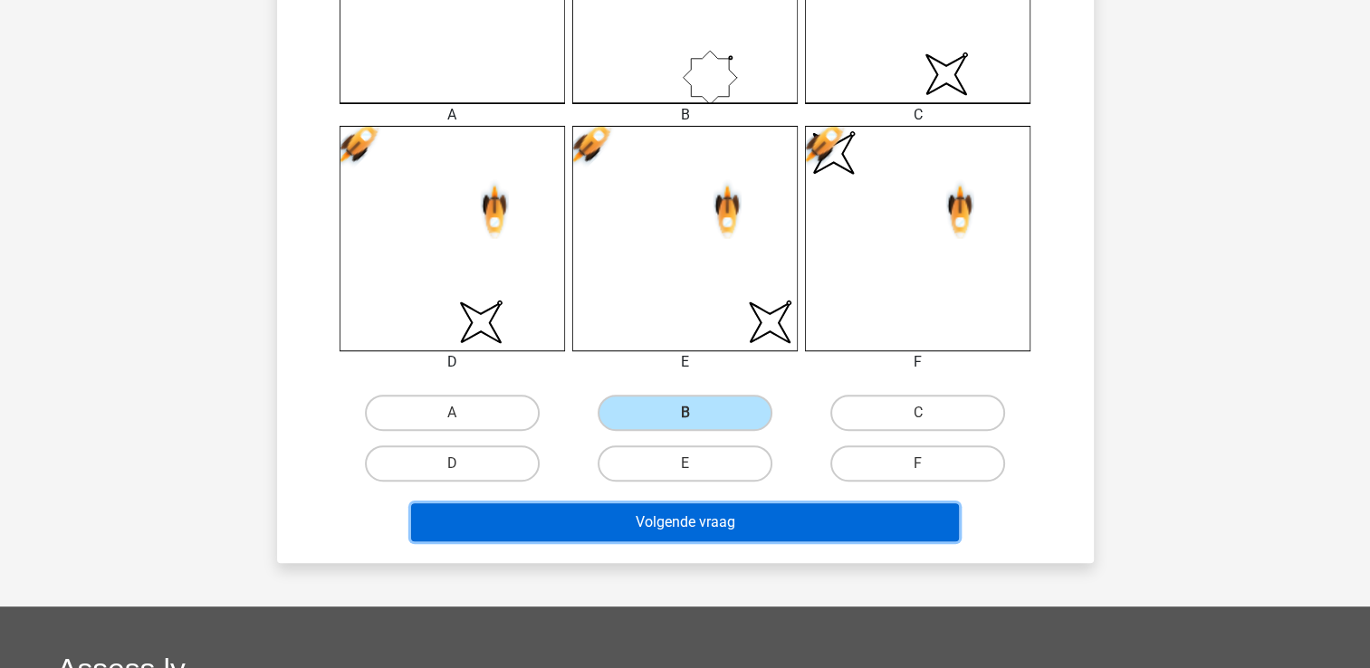
click at [700, 509] on button "Volgende vraag" at bounding box center [685, 523] width 548 height 38
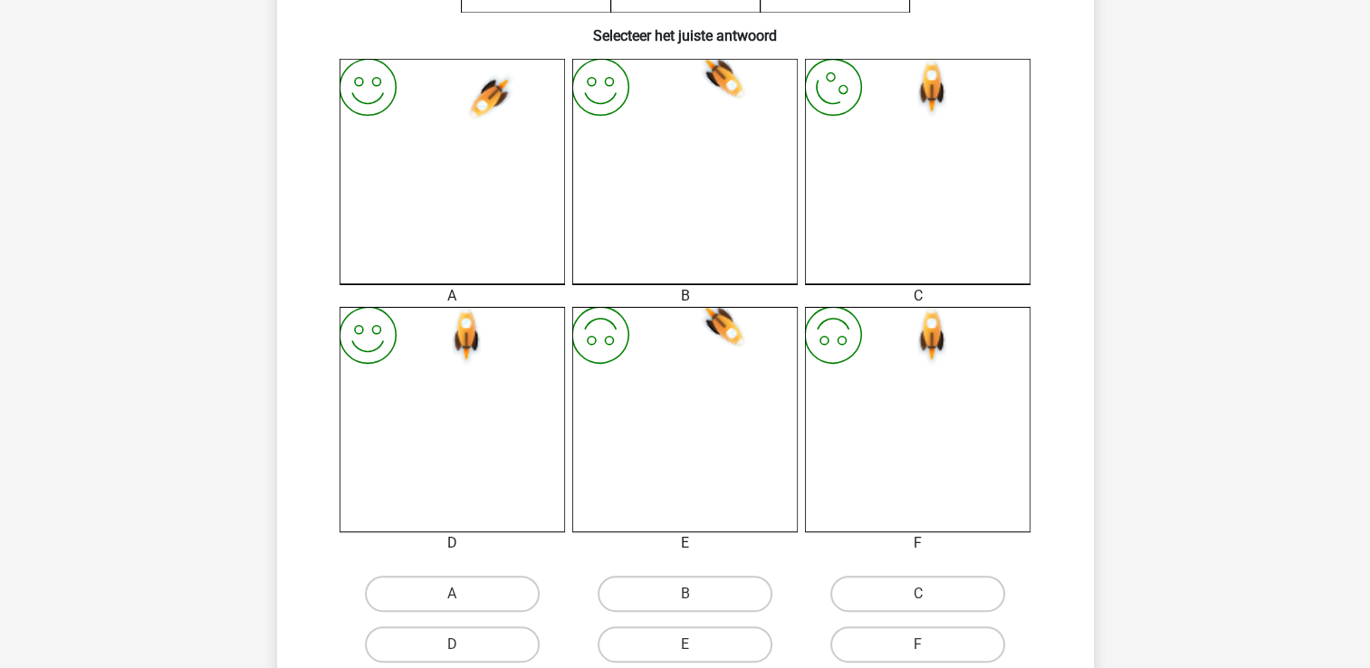
scroll to position [815, 0]
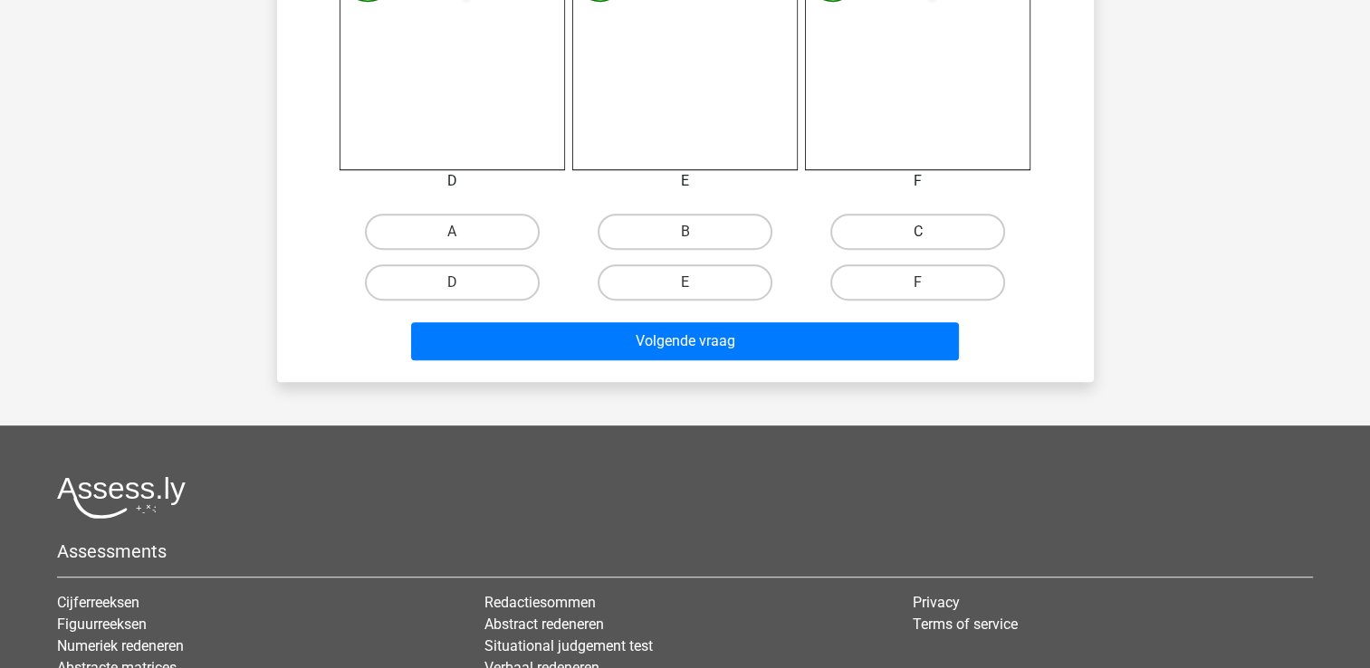
click at [884, 227] on label "C" at bounding box center [918, 232] width 175 height 36
click at [918, 232] on input "C" at bounding box center [924, 238] width 12 height 12
radio input "true"
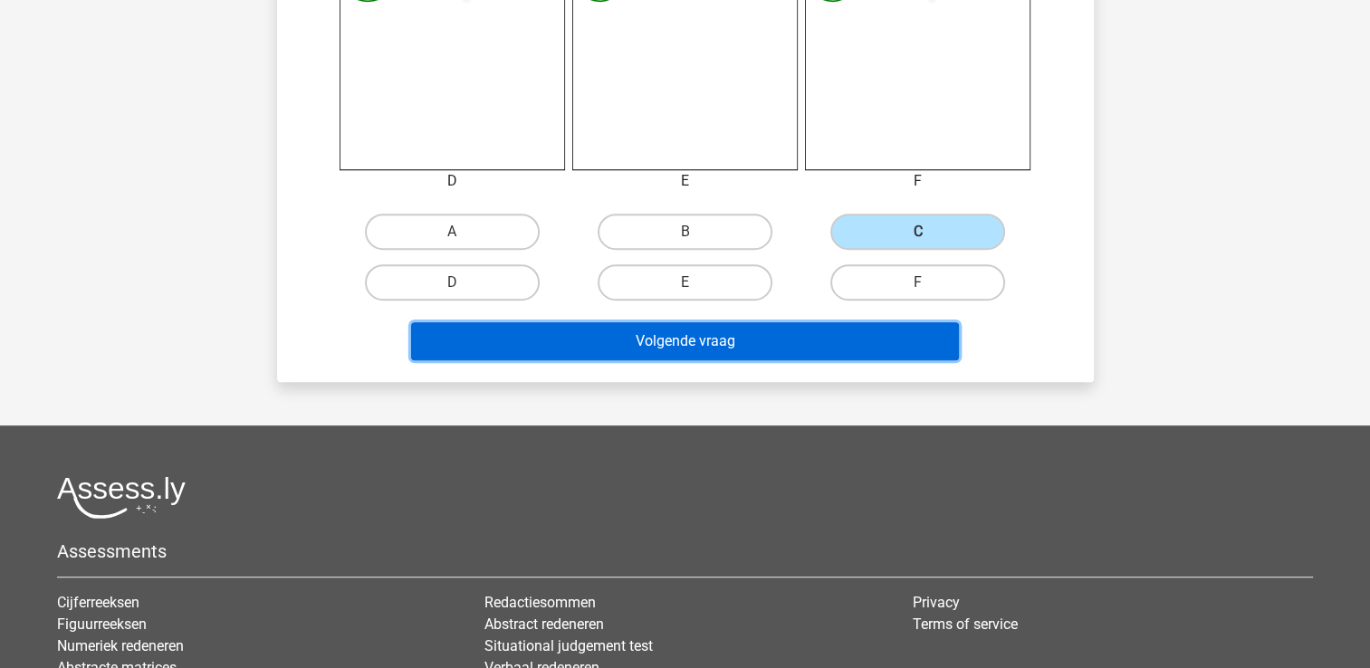
click at [718, 338] on button "Volgende vraag" at bounding box center [685, 341] width 548 height 38
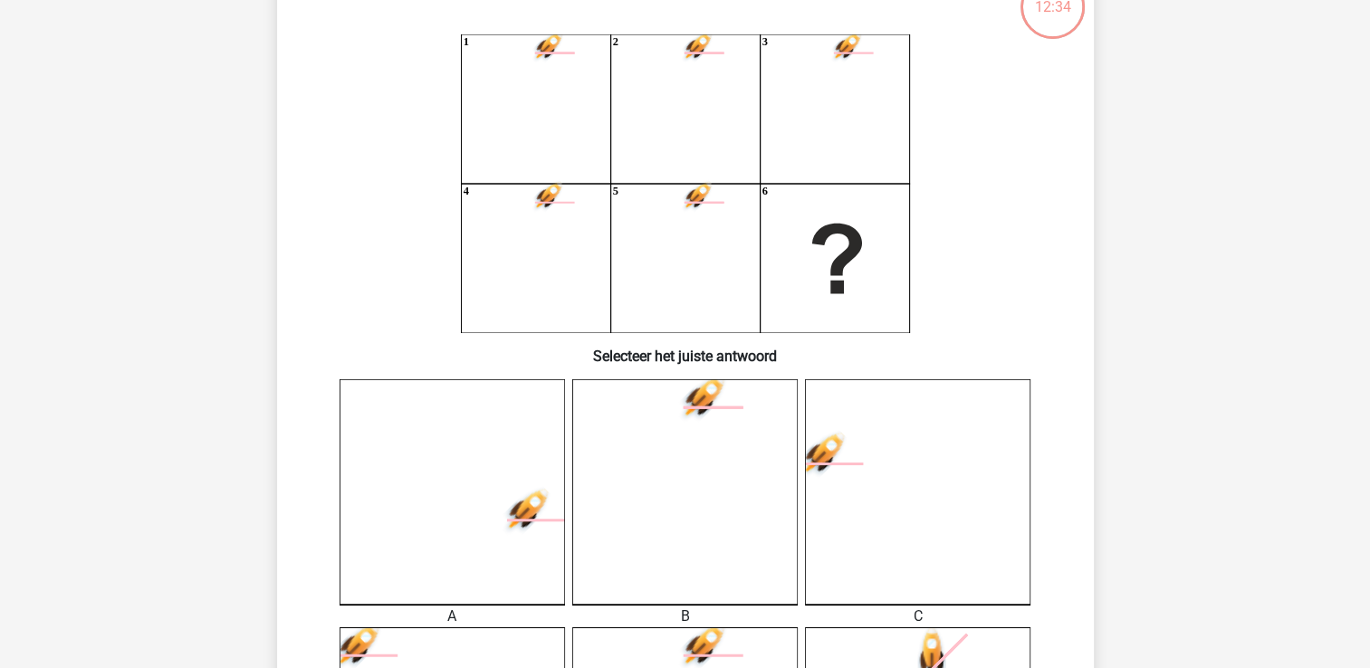
scroll to position [83, 0]
